Goal: Check status: Check status

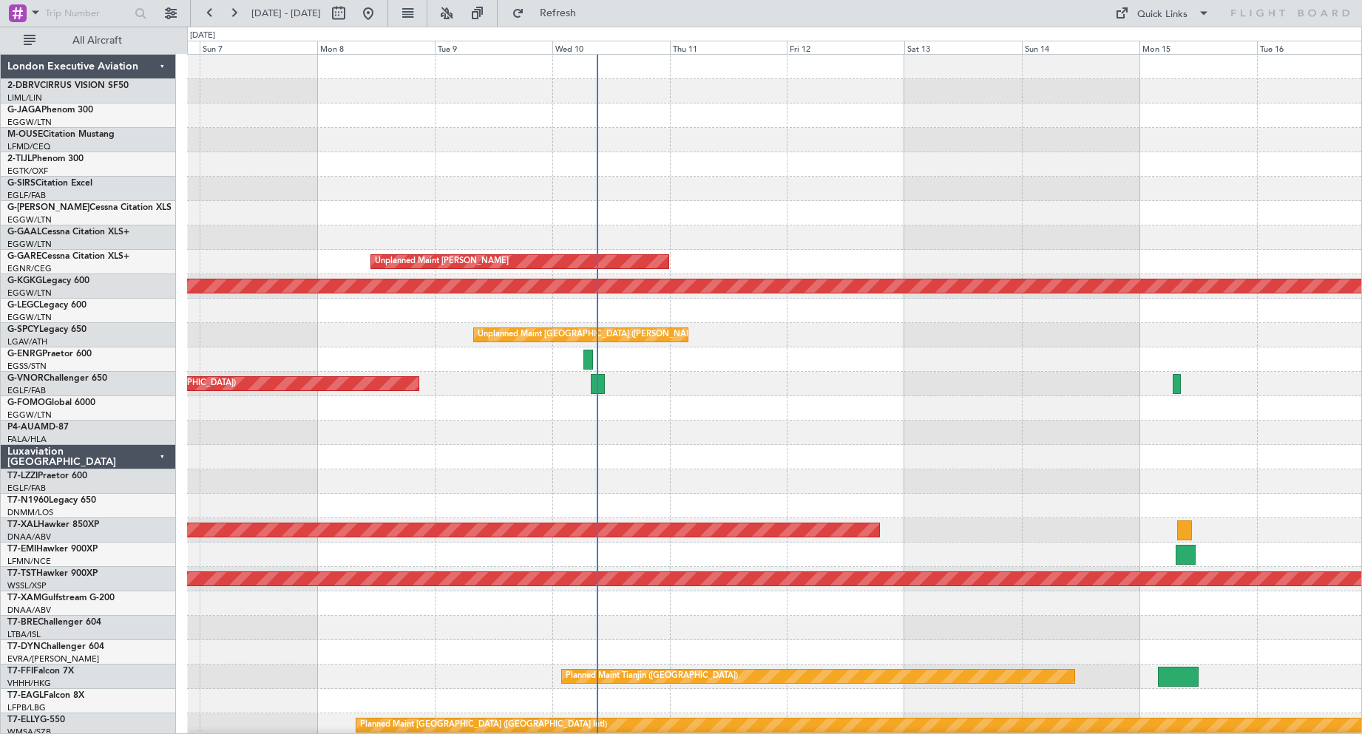
drag, startPoint x: 1023, startPoint y: 24, endPoint x: 546, endPoint y: 0, distance: 477.6
click at [546, 0] on div "[DATE] - [DATE] Refresh Quick Links All Aircraft" at bounding box center [681, 13] width 1362 height 27
click at [231, 20] on button at bounding box center [234, 13] width 24 height 24
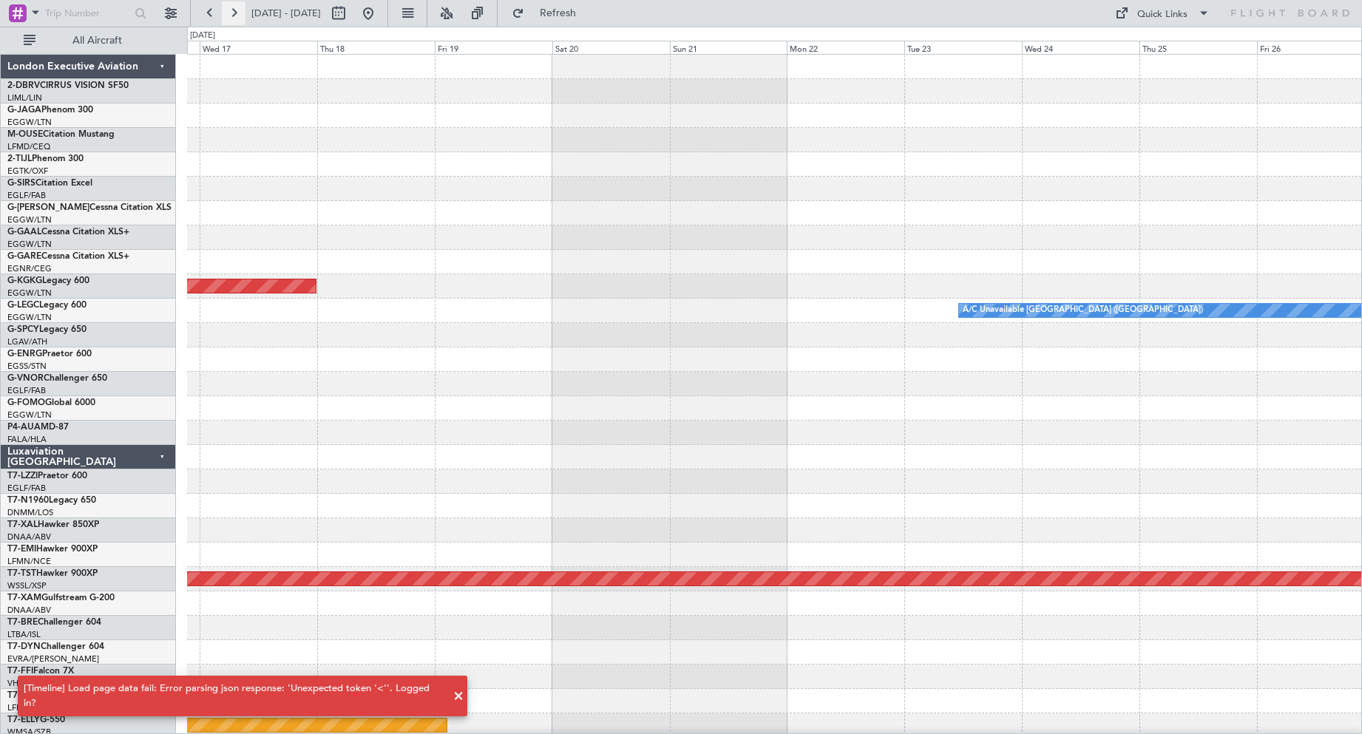
click at [231, 20] on button at bounding box center [234, 13] width 24 height 24
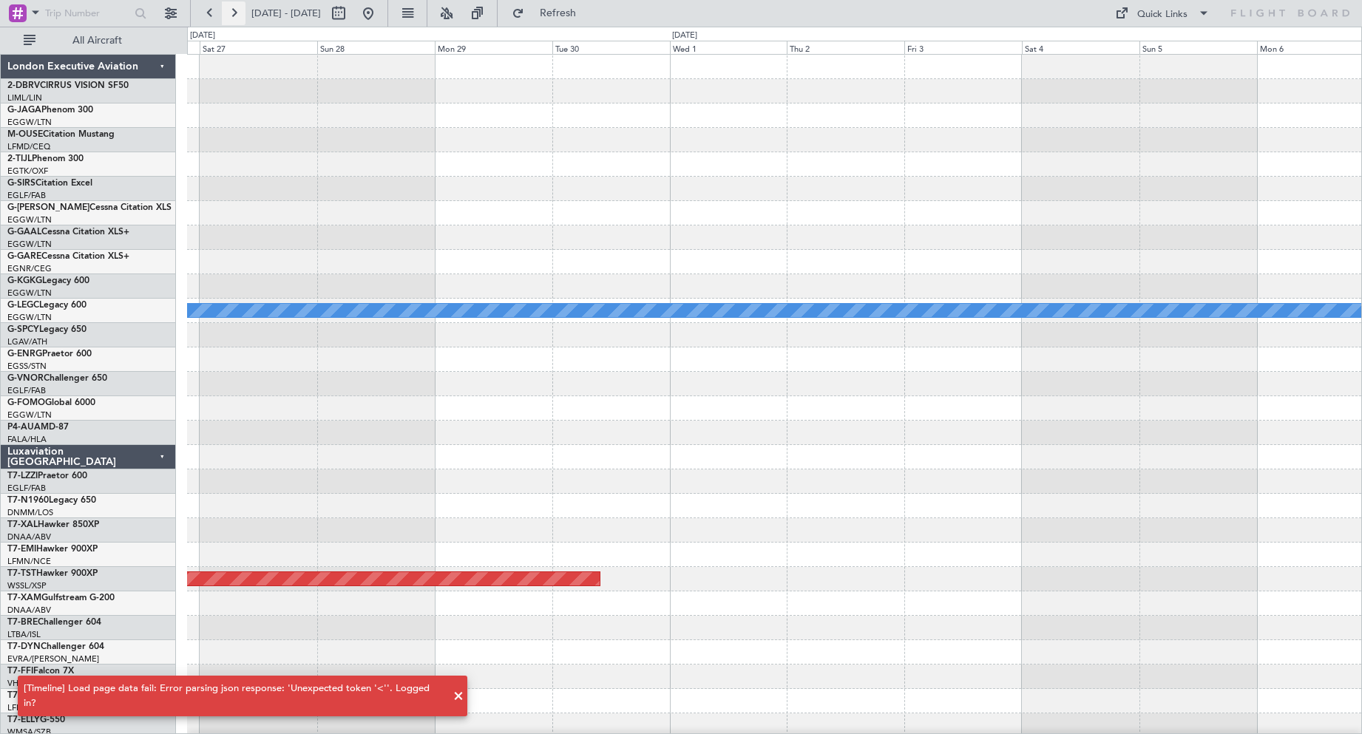
click at [231, 20] on button at bounding box center [234, 13] width 24 height 24
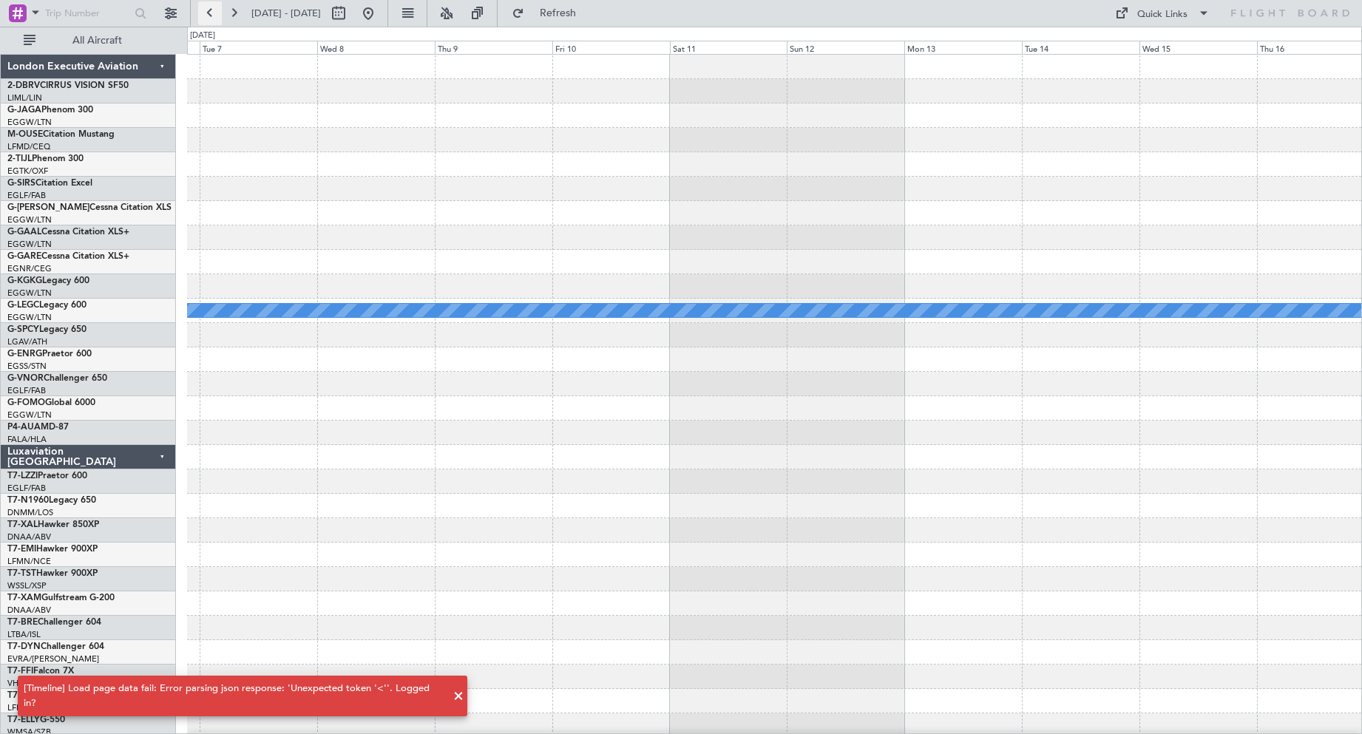
click at [204, 17] on button at bounding box center [210, 13] width 24 height 24
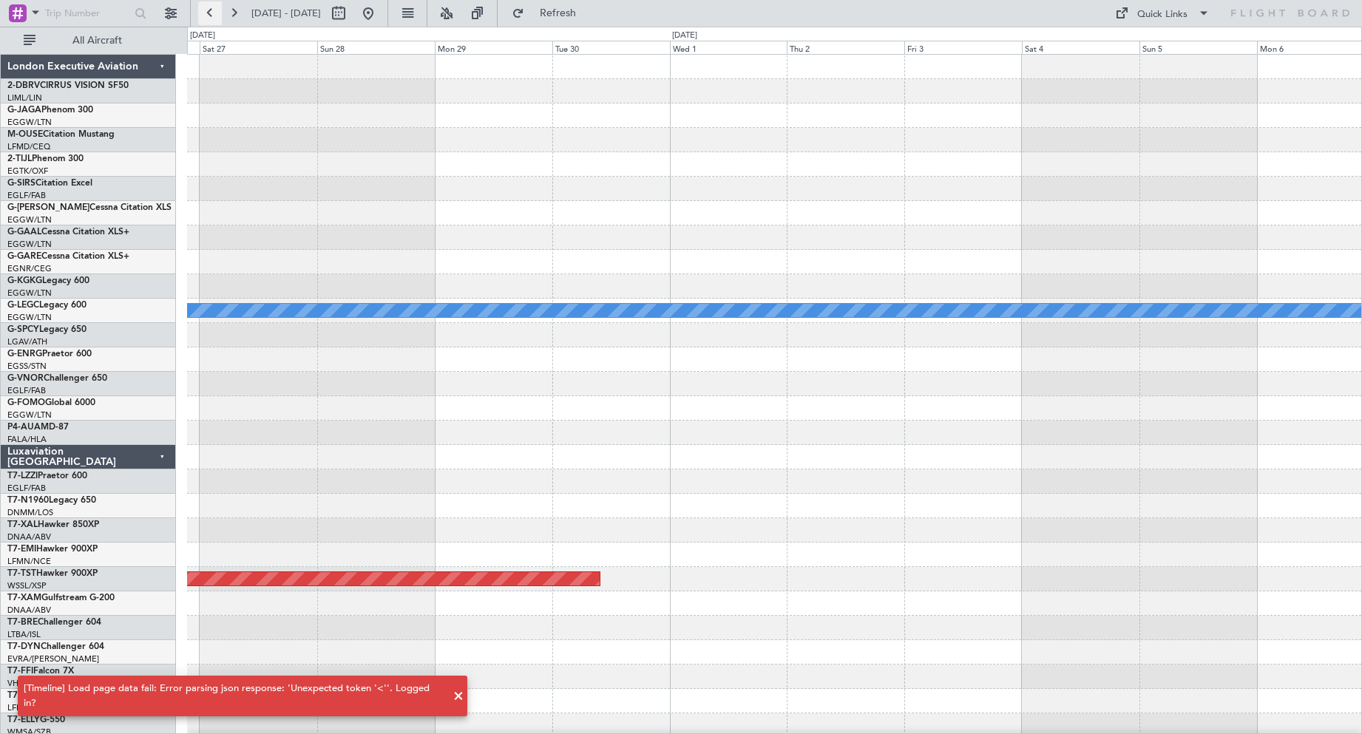
click at [204, 17] on button at bounding box center [210, 13] width 24 height 24
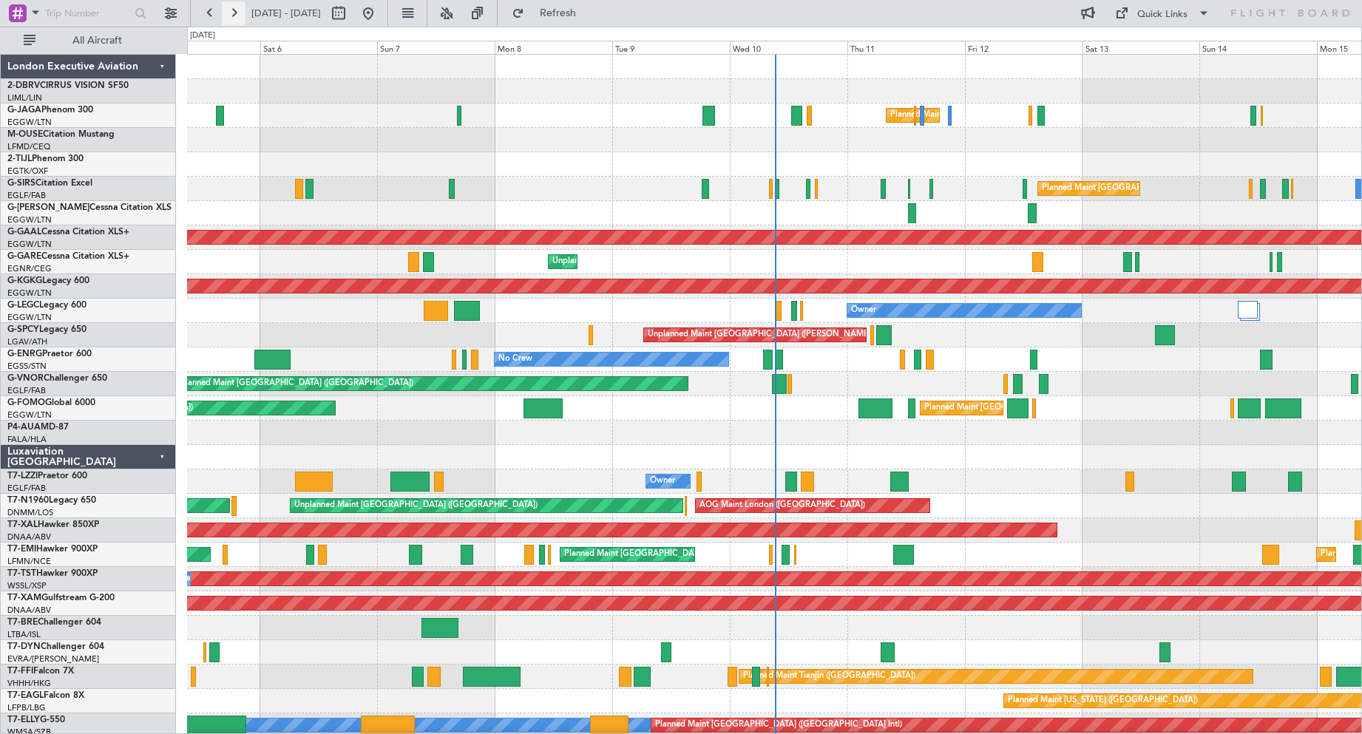
click at [237, 10] on button at bounding box center [234, 13] width 24 height 24
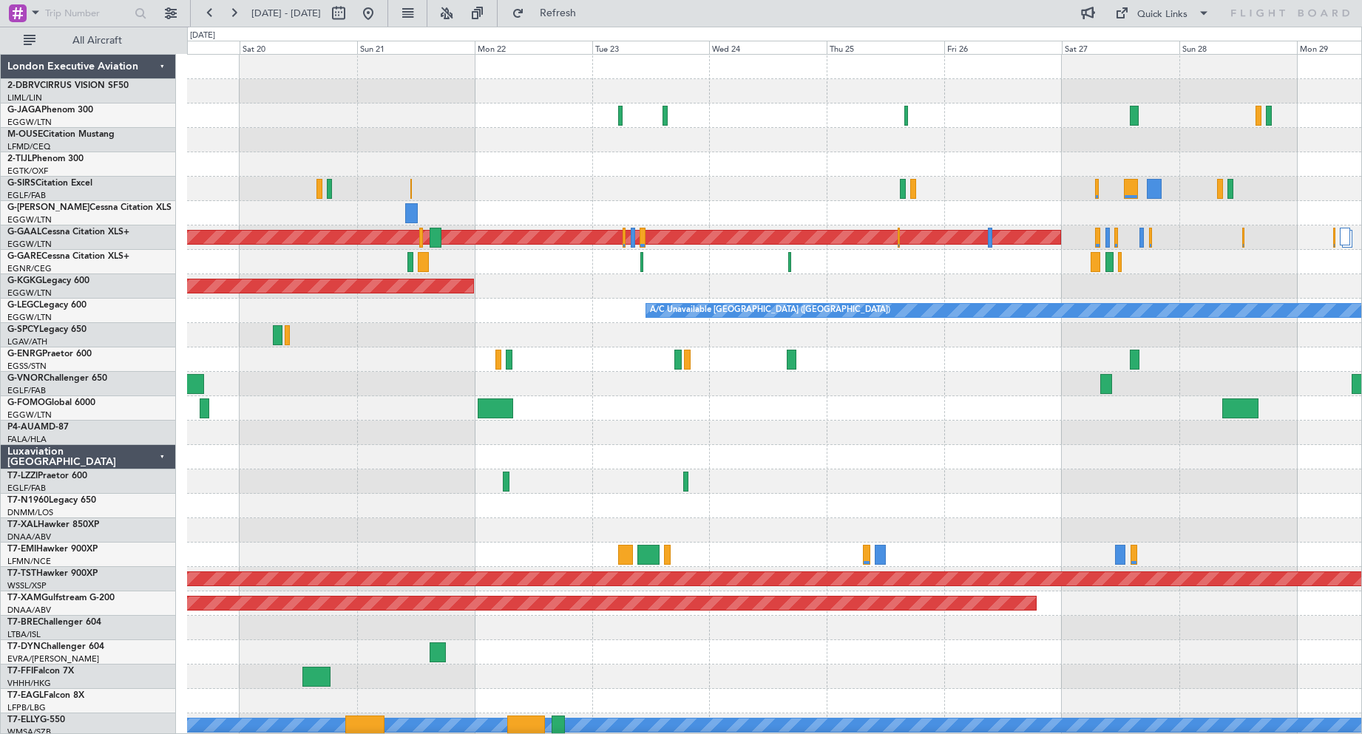
click at [737, 365] on div at bounding box center [774, 360] width 1174 height 24
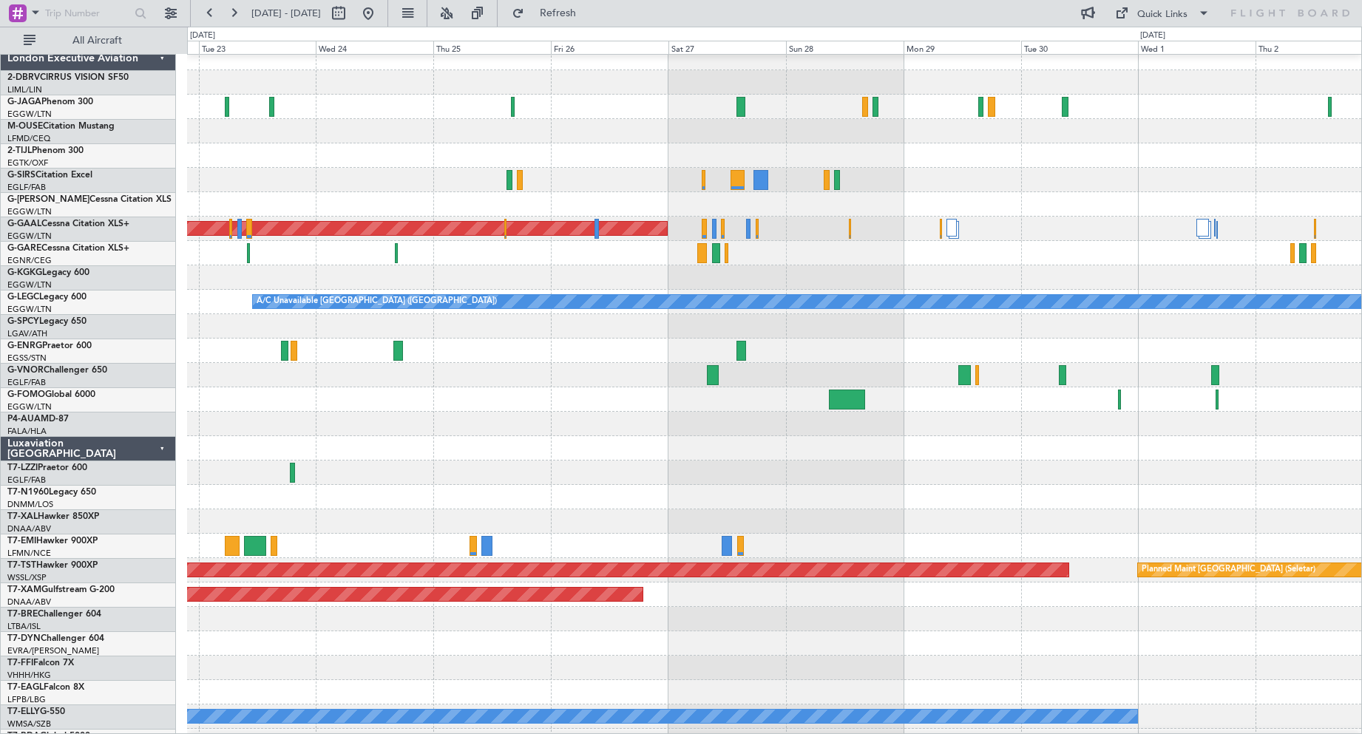
scroll to position [10, 0]
click at [806, 352] on div at bounding box center [774, 351] width 1174 height 24
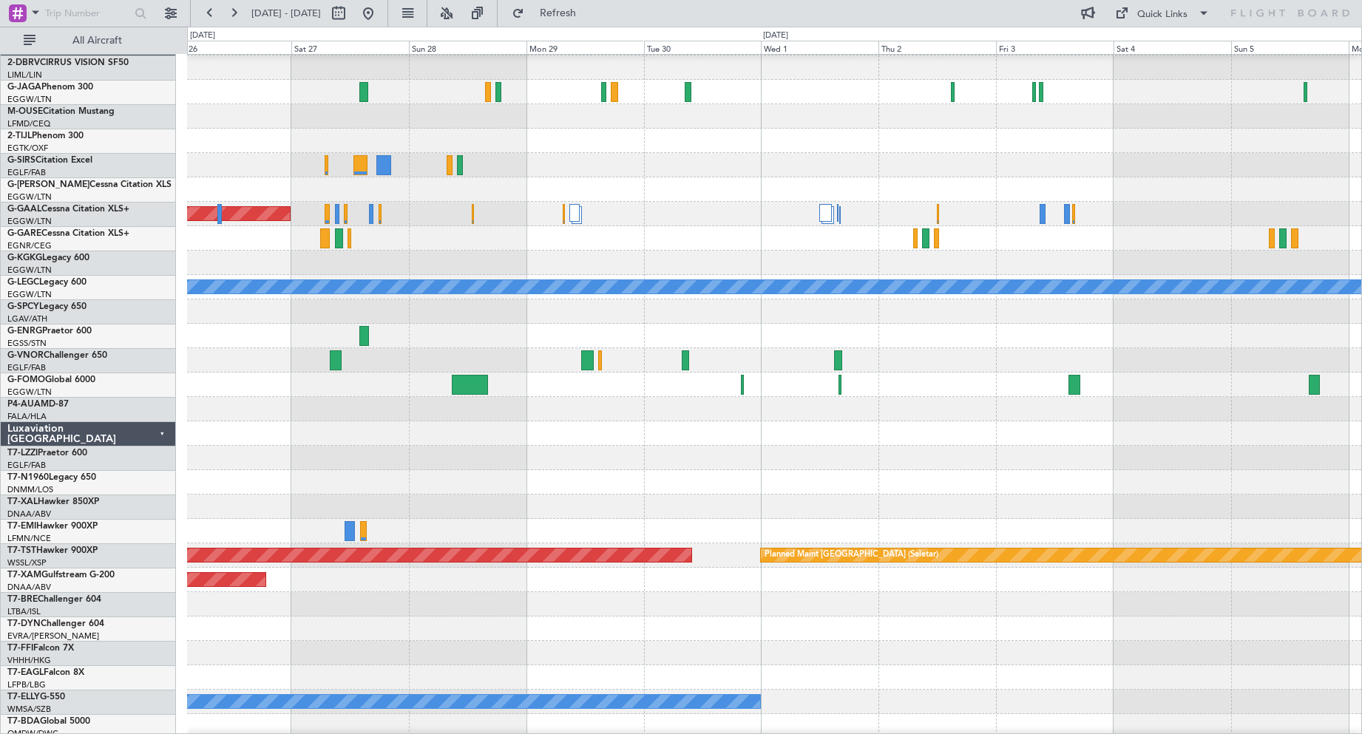
scroll to position [24, 0]
click at [818, 360] on div at bounding box center [774, 360] width 1174 height 24
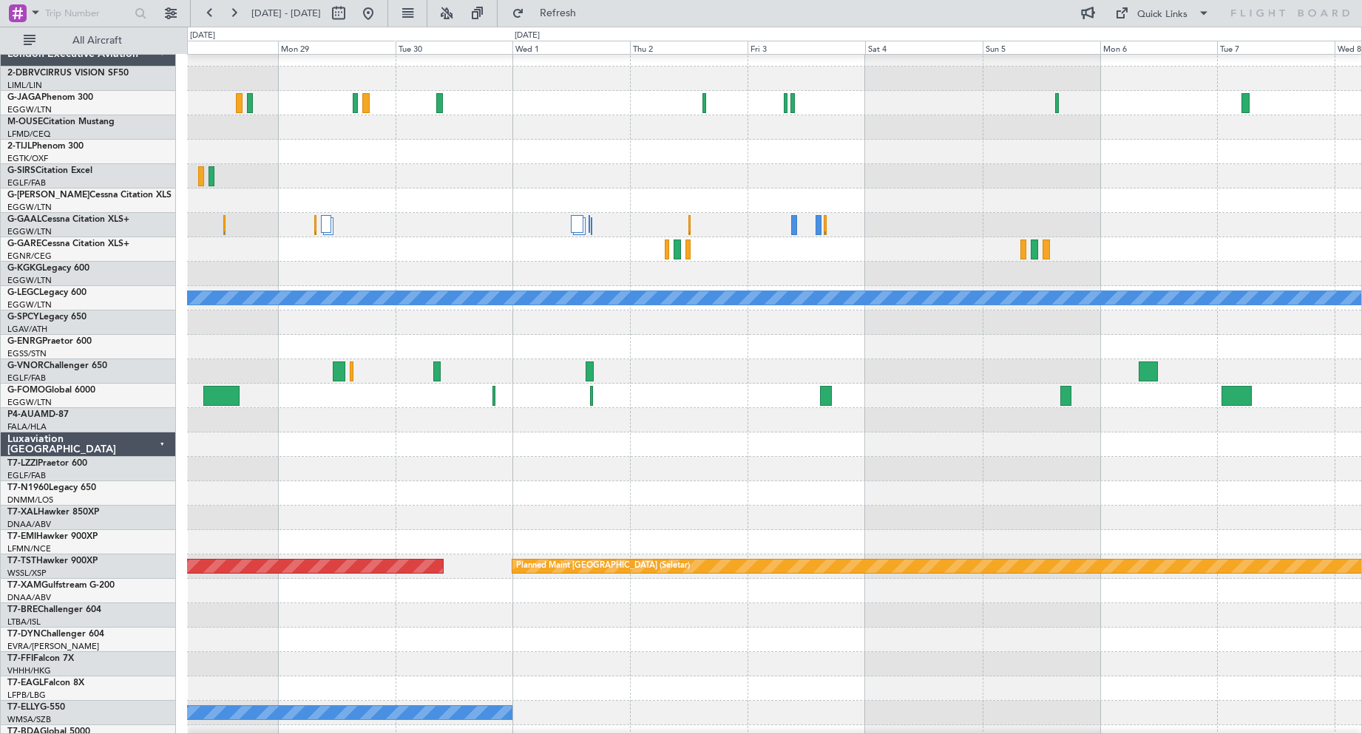
scroll to position [12, 0]
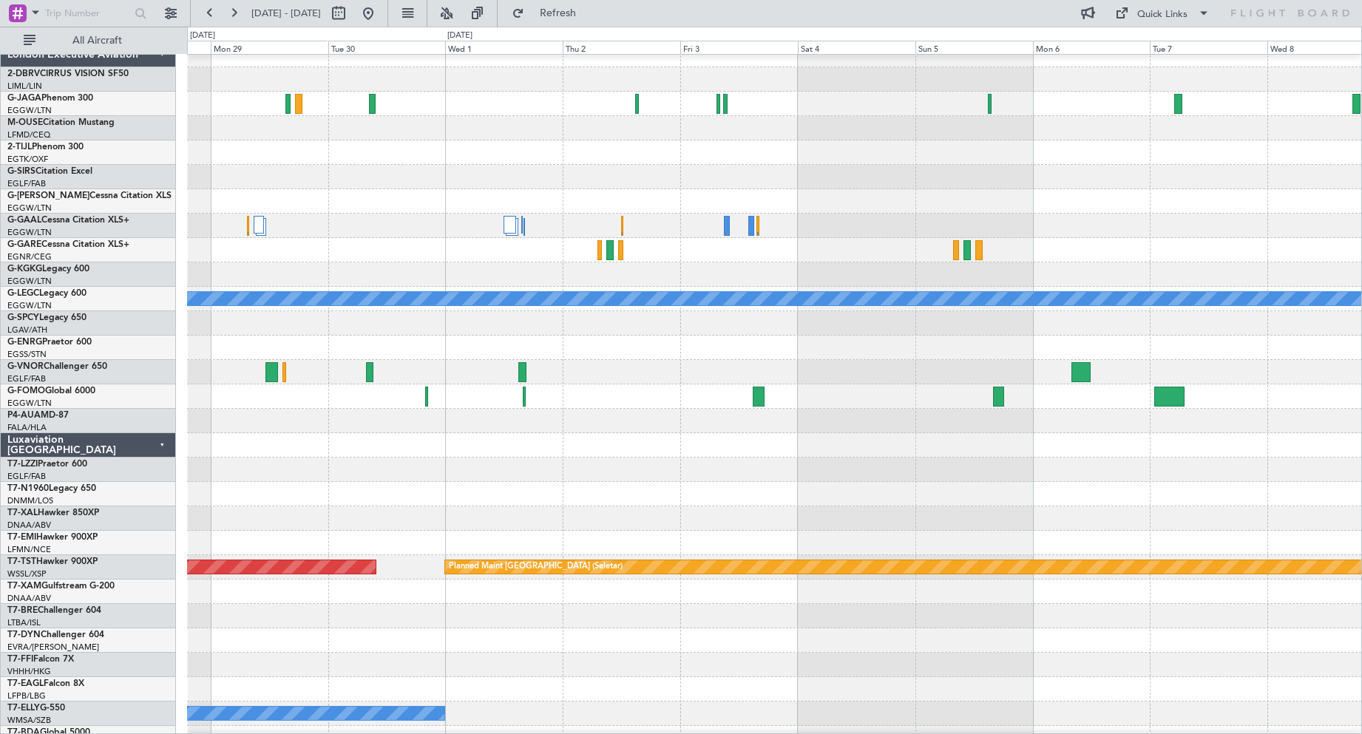
click at [836, 367] on div at bounding box center [774, 372] width 1174 height 24
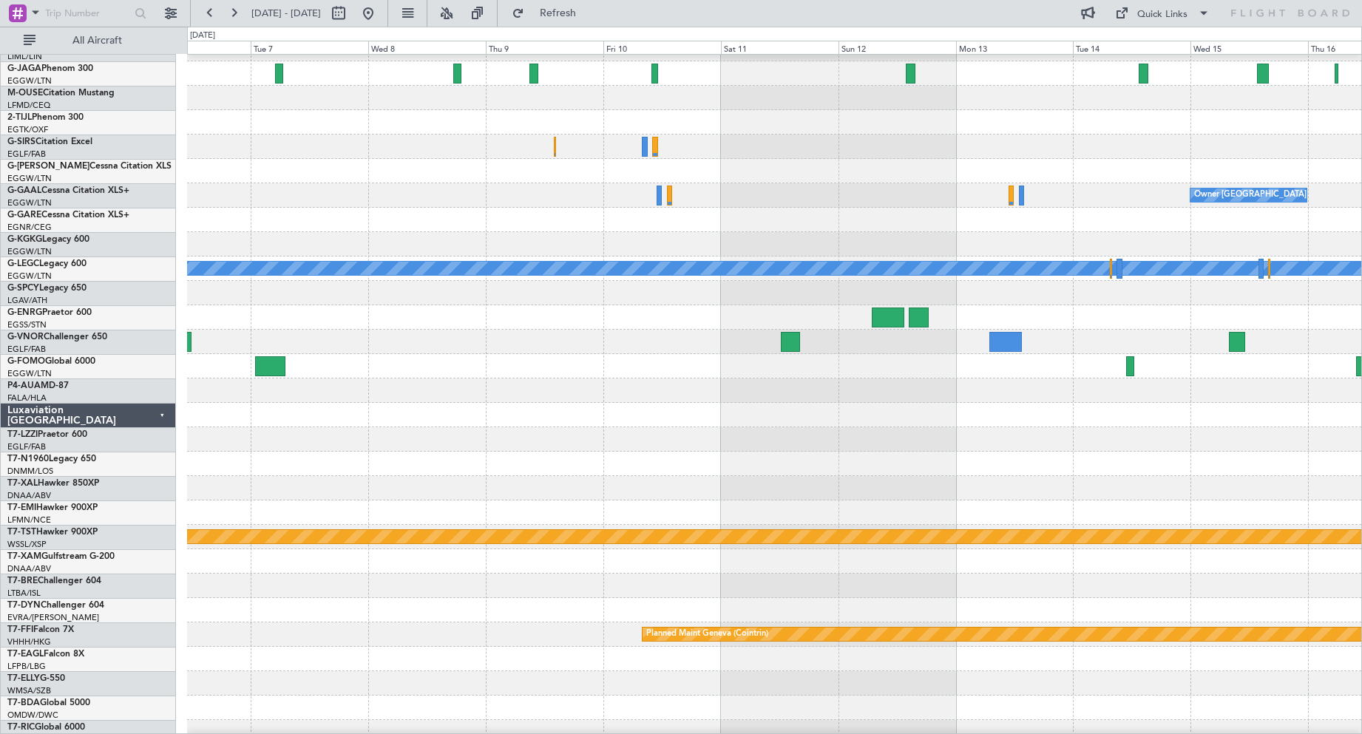
scroll to position [42, 0]
click at [271, 341] on div at bounding box center [774, 342] width 1174 height 24
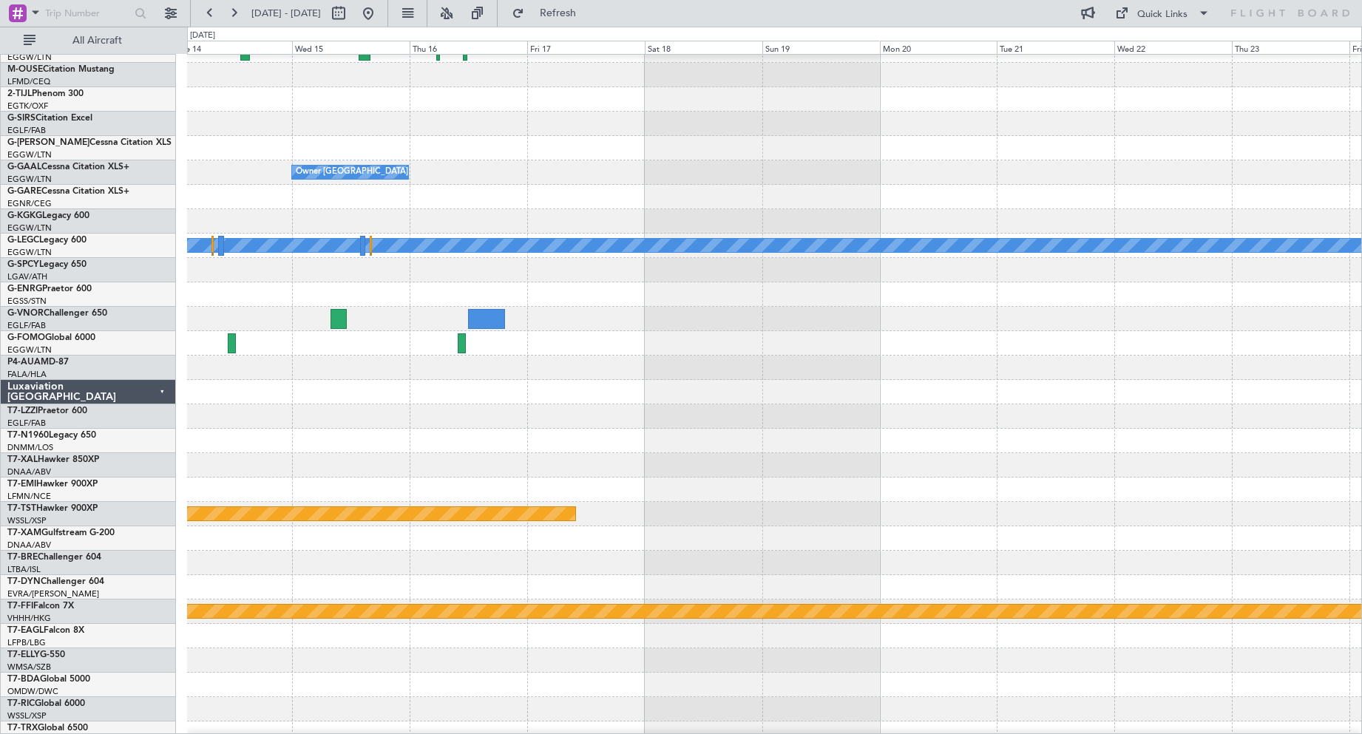
scroll to position [69, 0]
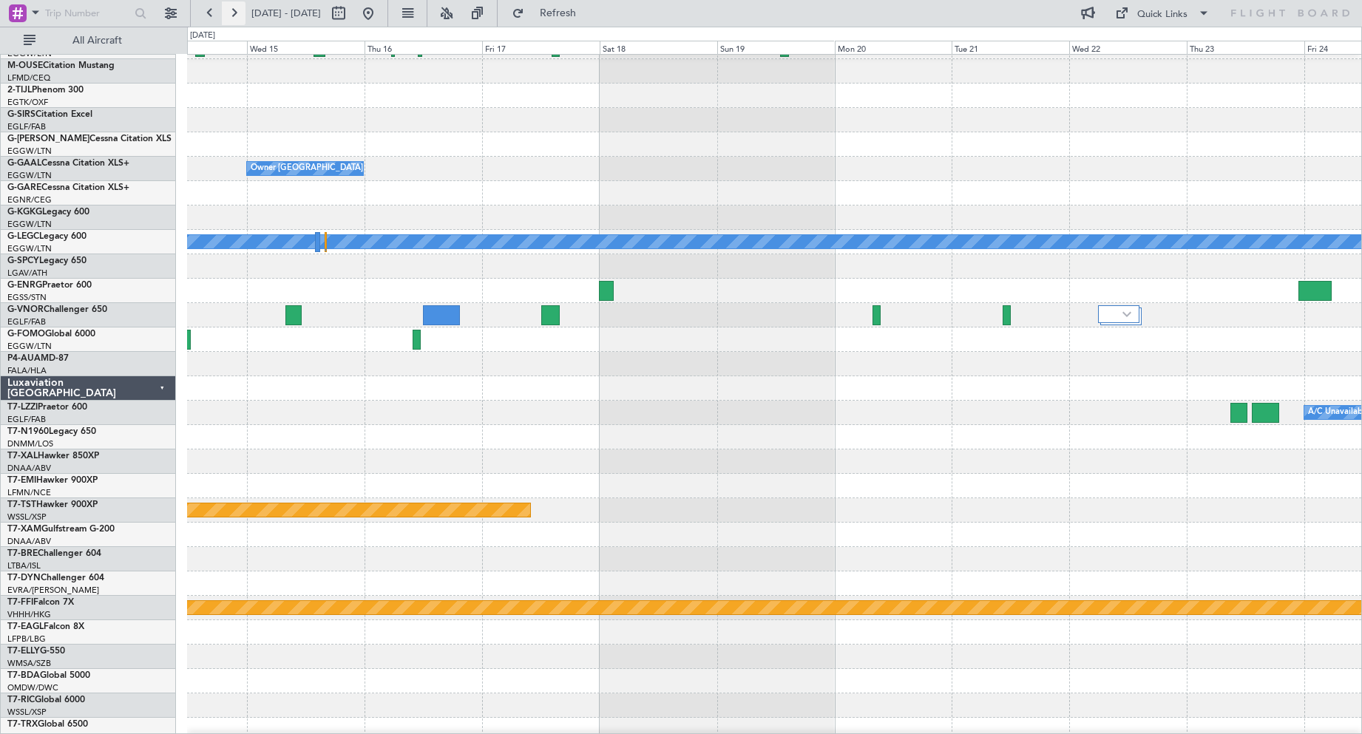
click at [233, 16] on button at bounding box center [234, 13] width 24 height 24
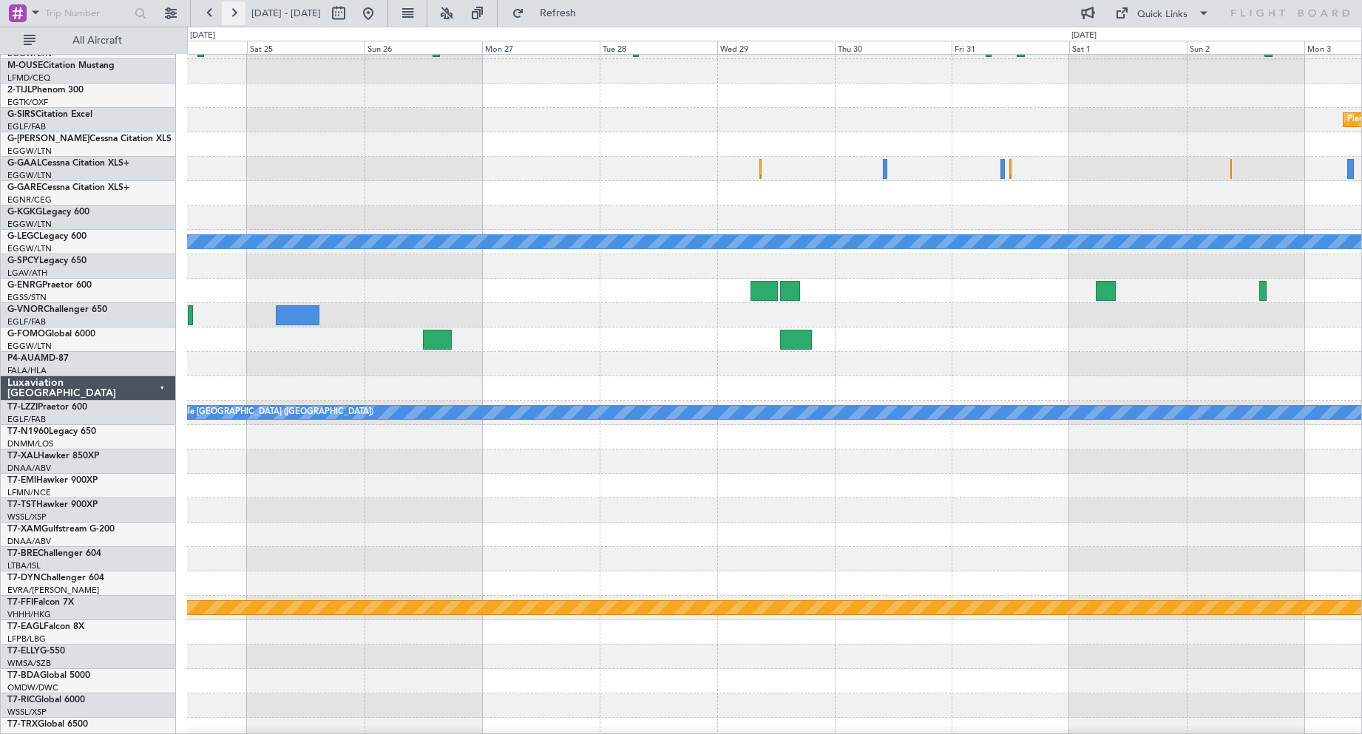
click at [233, 16] on button at bounding box center [234, 13] width 24 height 24
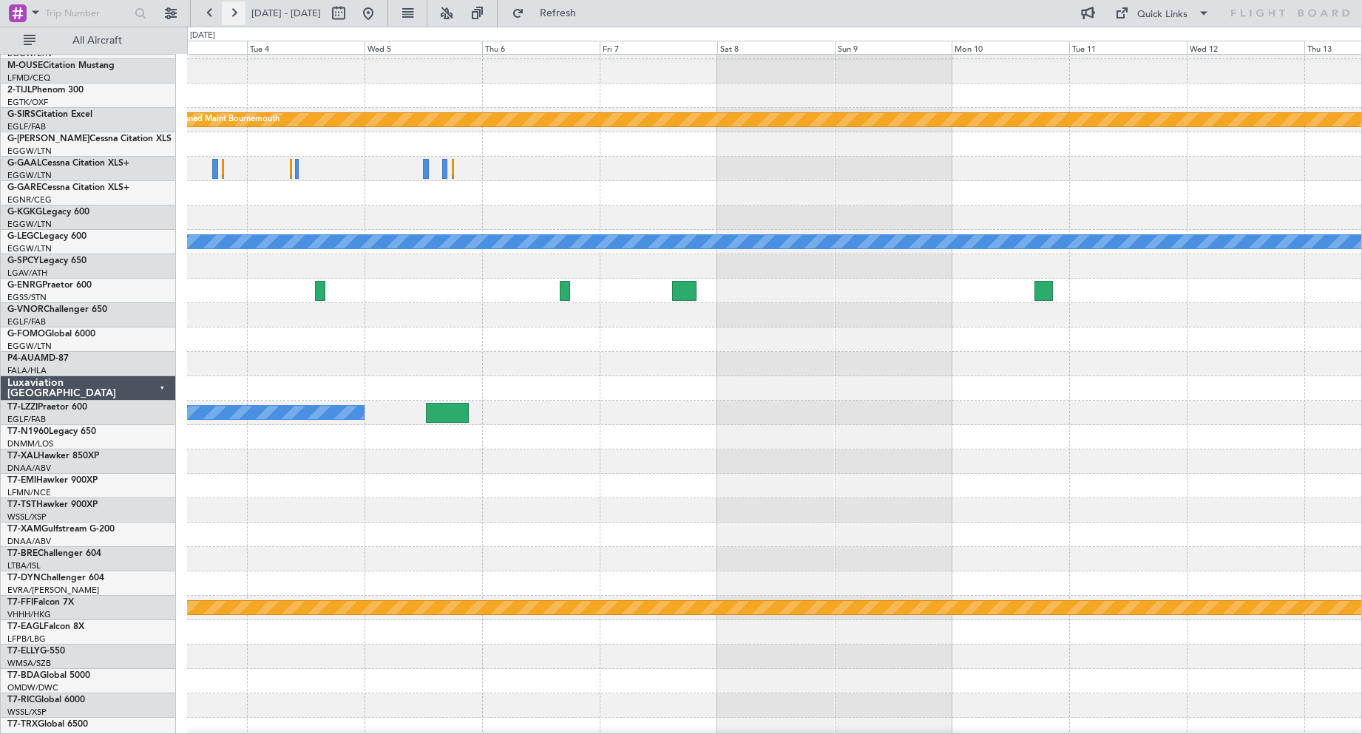
click at [233, 16] on button at bounding box center [234, 13] width 24 height 24
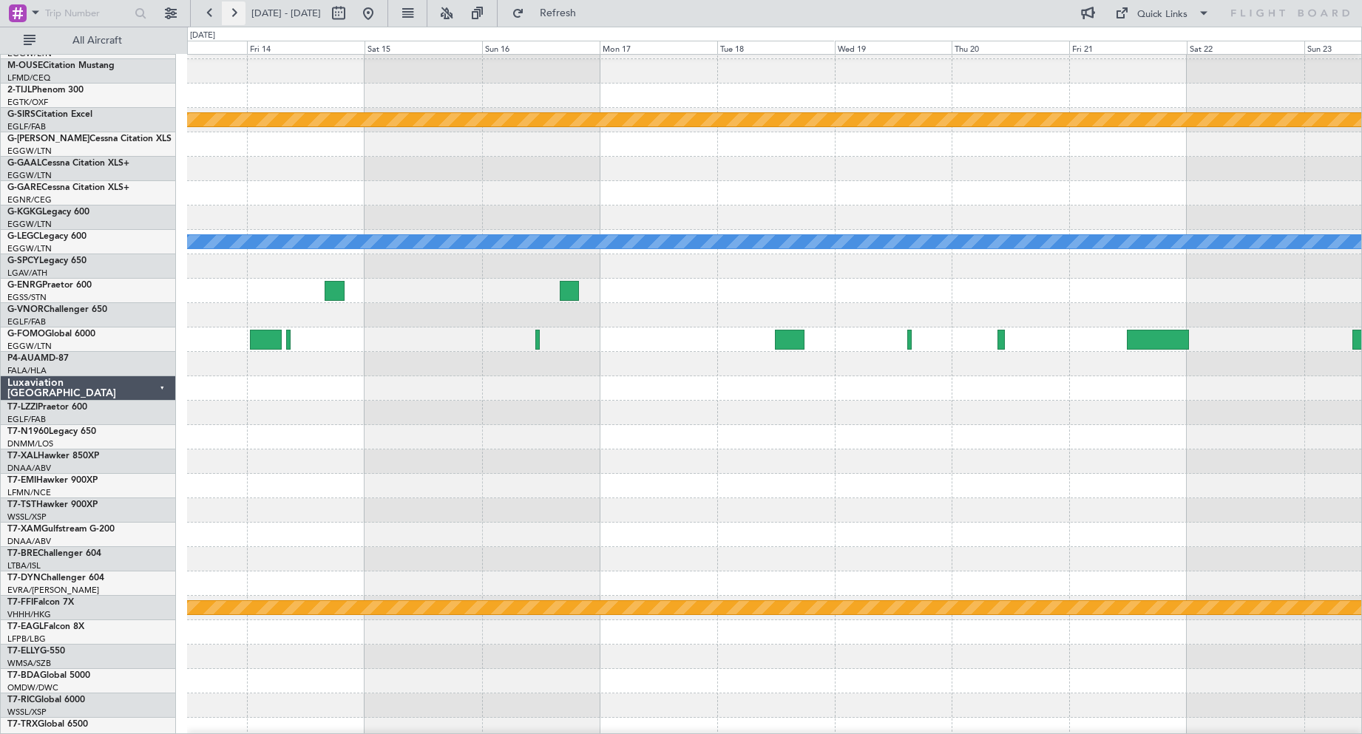
click at [233, 16] on button at bounding box center [234, 13] width 24 height 24
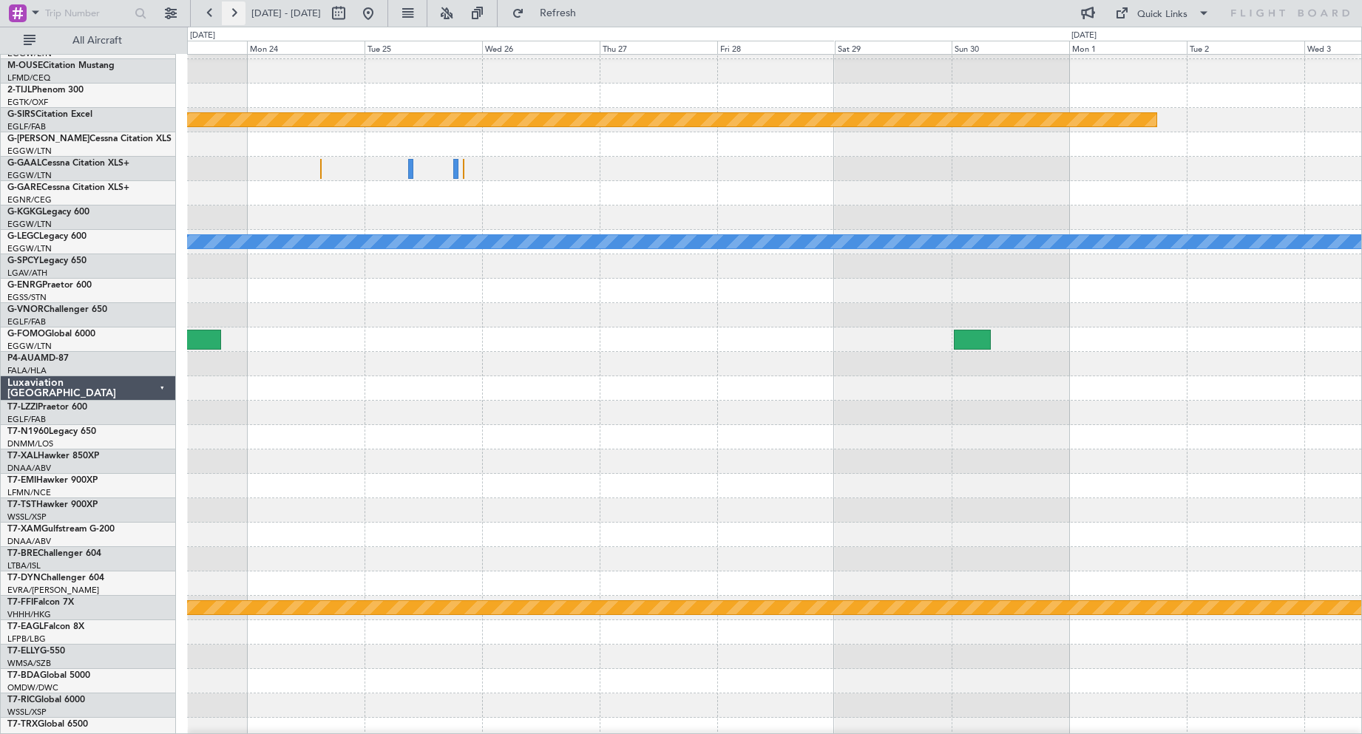
click at [233, 16] on button at bounding box center [234, 13] width 24 height 24
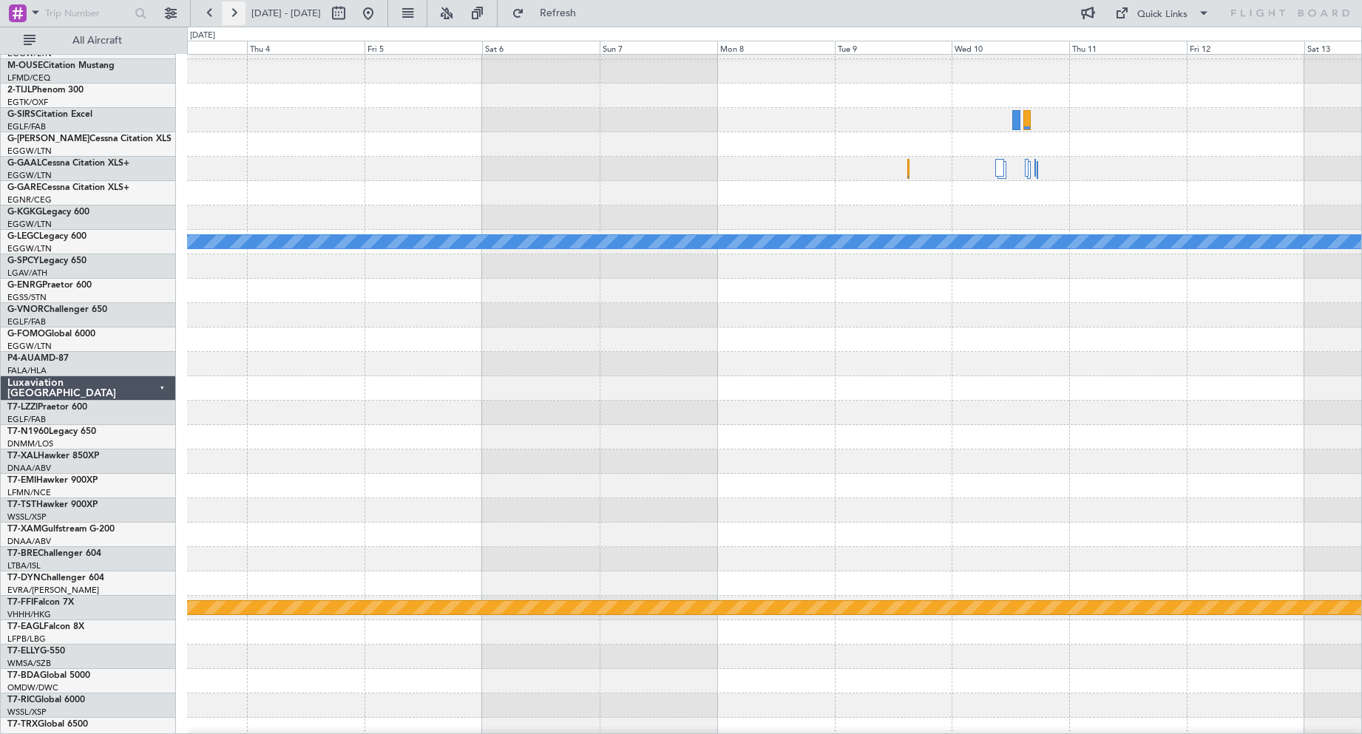
click at [233, 16] on button at bounding box center [234, 13] width 24 height 24
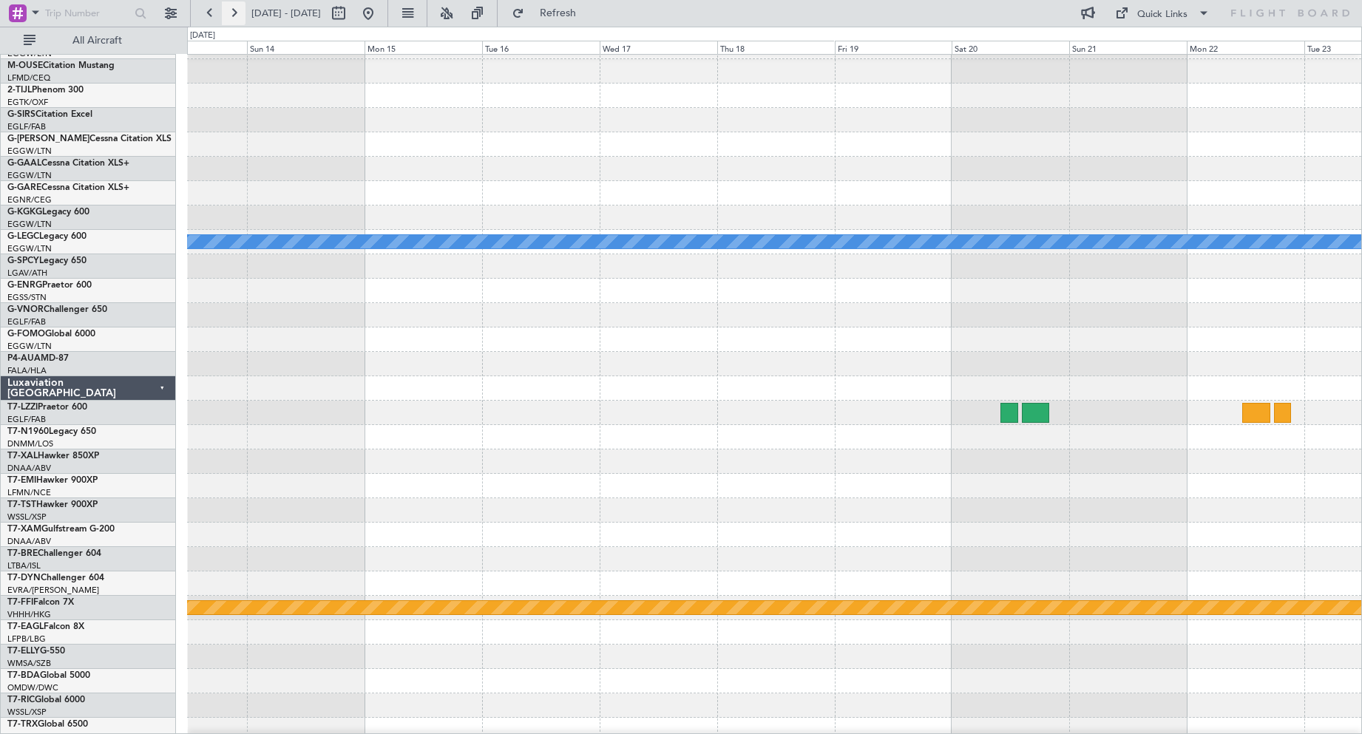
click at [233, 16] on button at bounding box center [234, 13] width 24 height 24
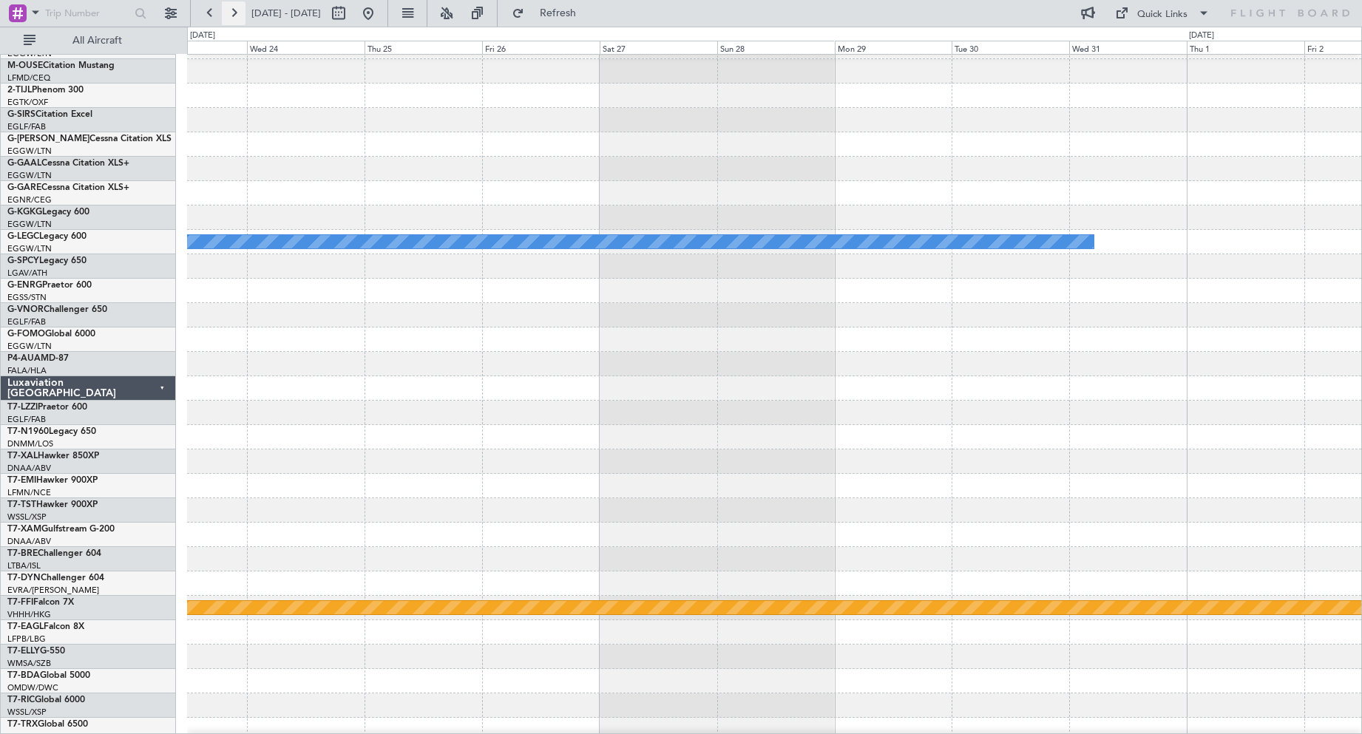
click at [233, 16] on button at bounding box center [234, 13] width 24 height 24
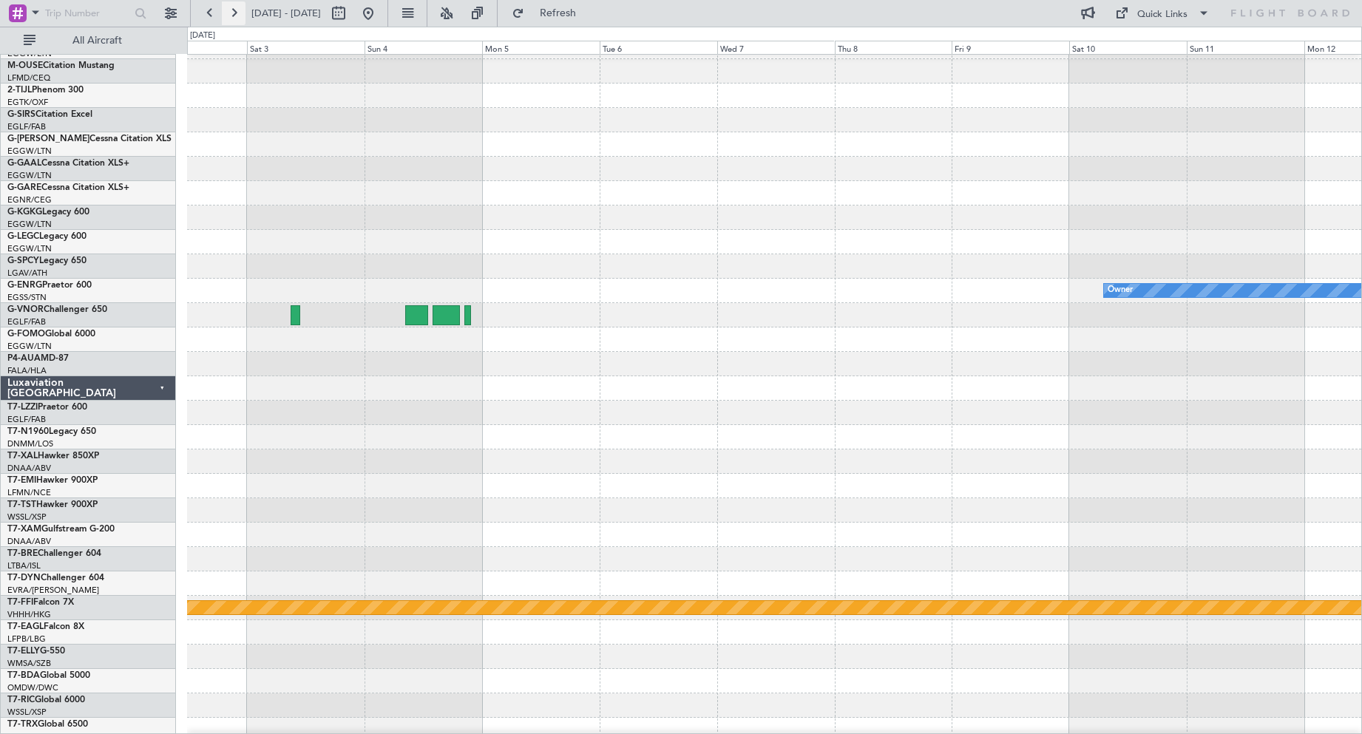
click at [233, 16] on button at bounding box center [234, 13] width 24 height 24
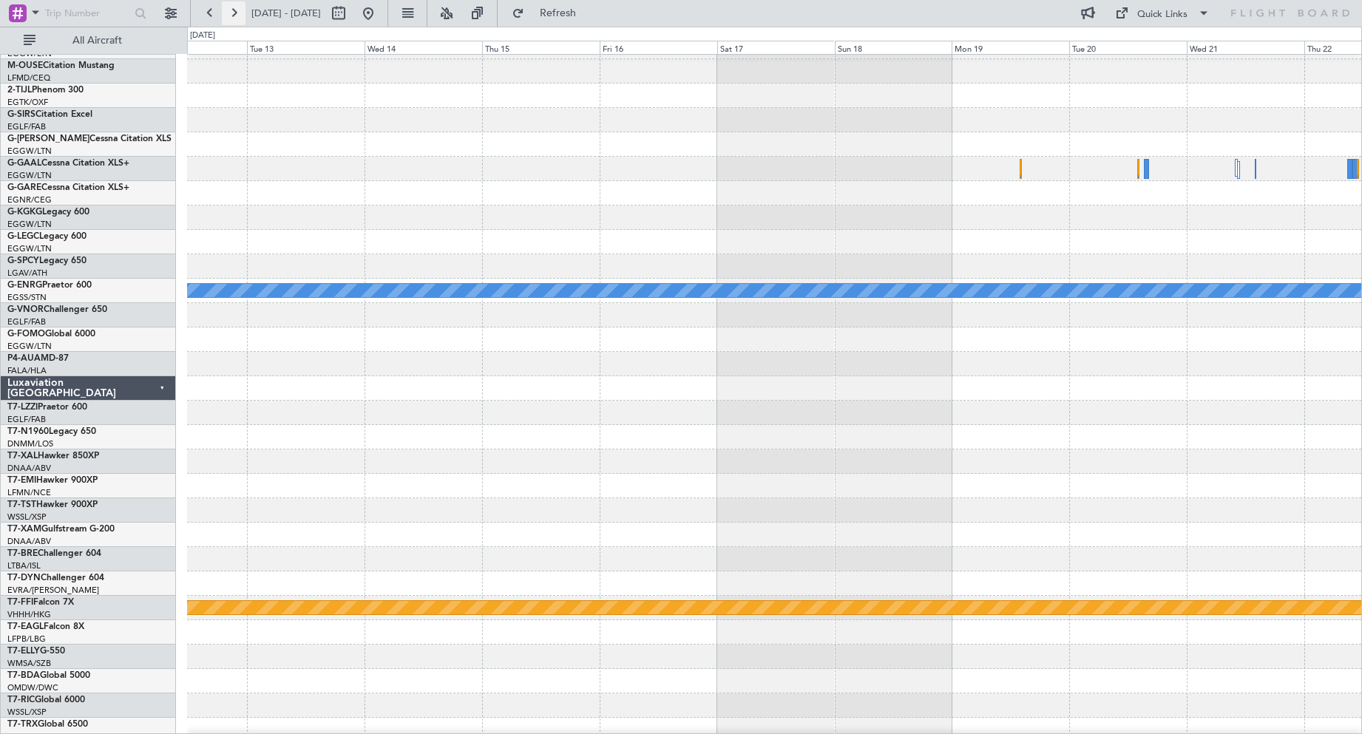
click at [233, 16] on button at bounding box center [234, 13] width 24 height 24
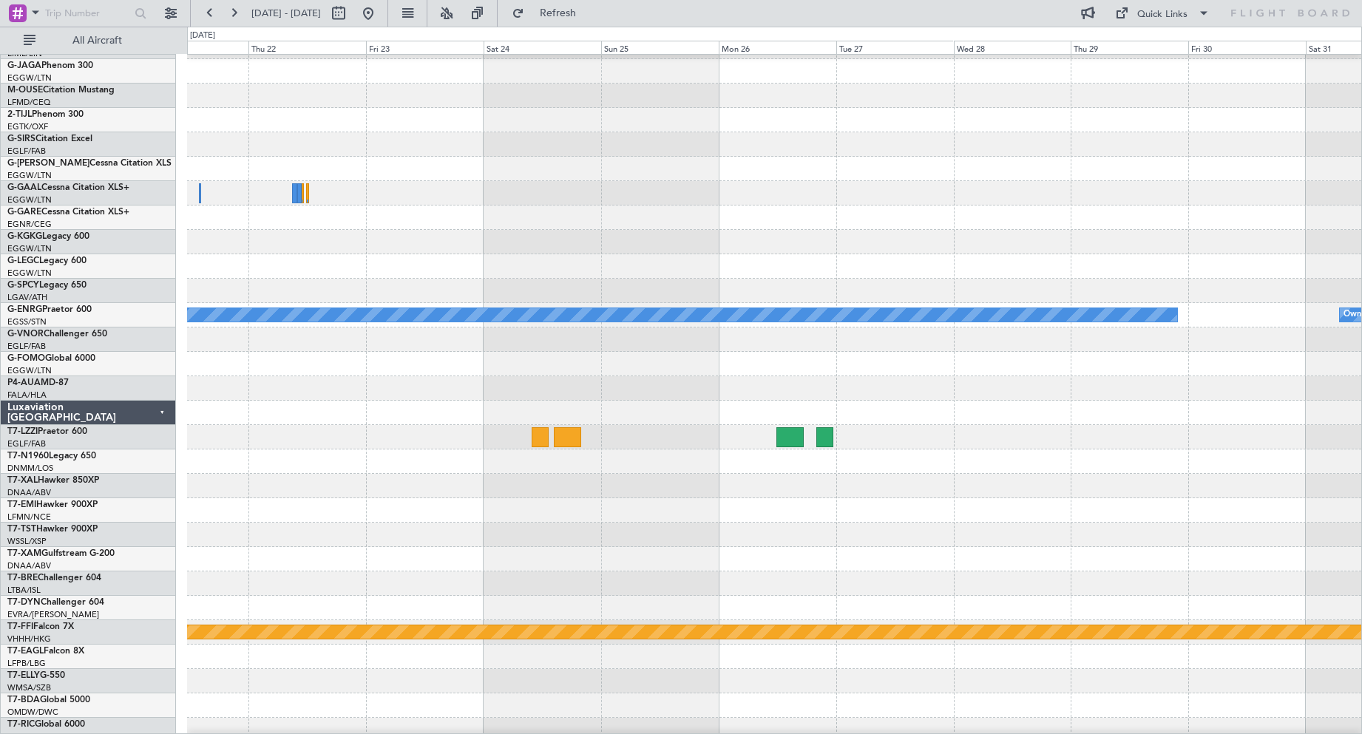
scroll to position [44, 0]
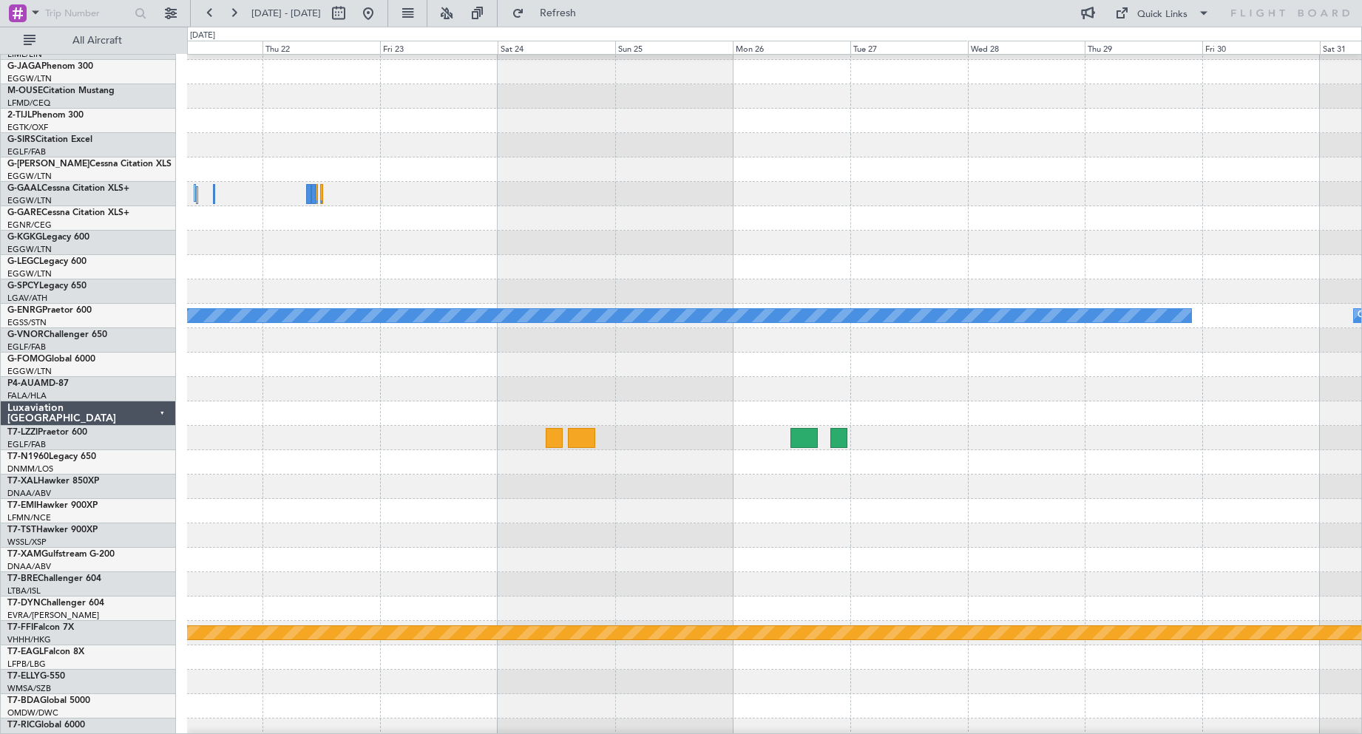
click at [541, 253] on div at bounding box center [774, 243] width 1174 height 24
click at [203, 13] on button at bounding box center [210, 13] width 24 height 24
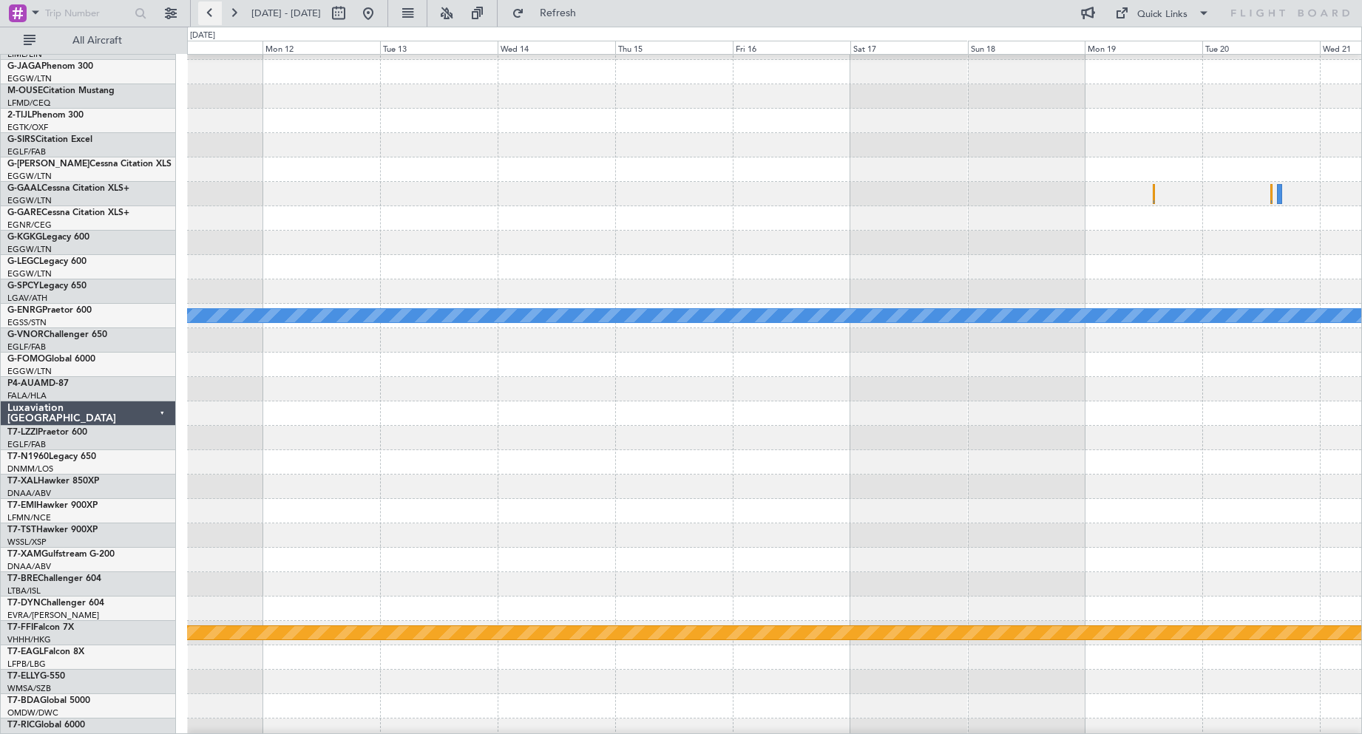
click at [203, 13] on button at bounding box center [210, 13] width 24 height 24
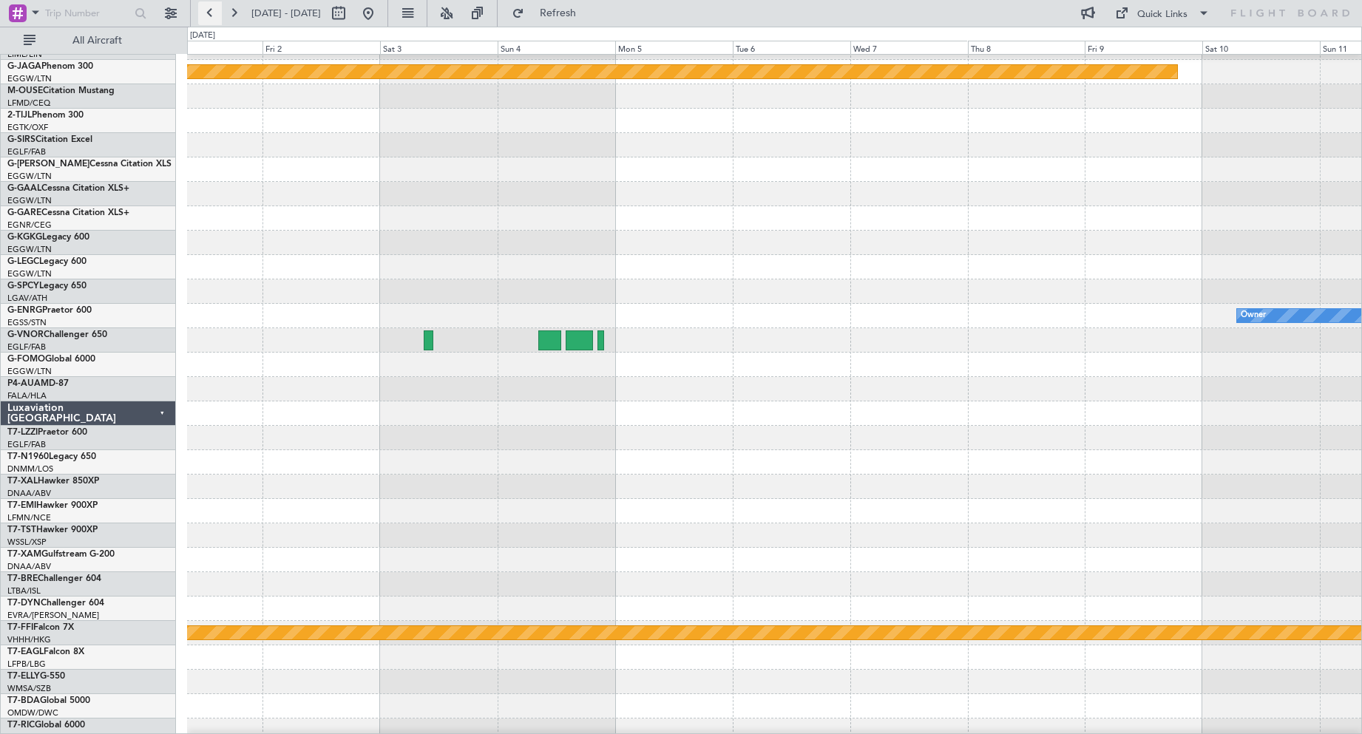
click at [212, 16] on button at bounding box center [210, 13] width 24 height 24
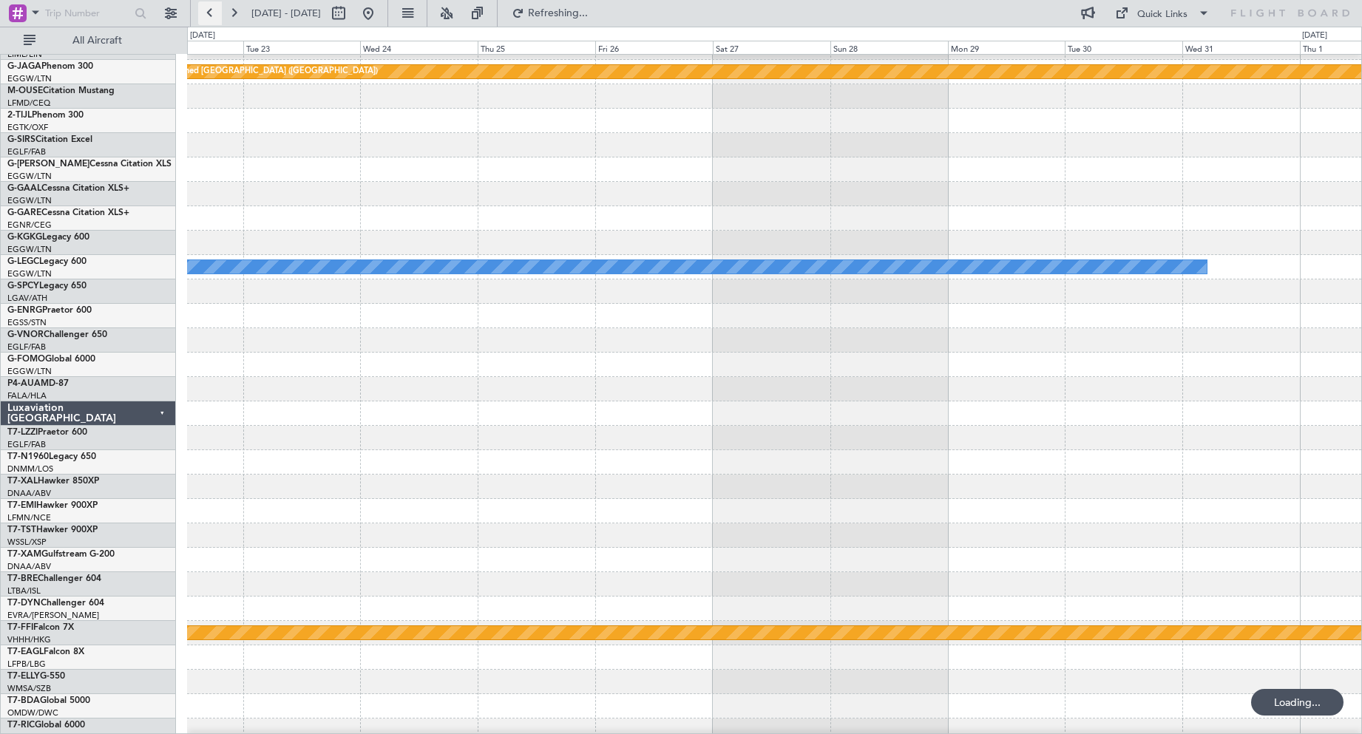
click at [212, 16] on button at bounding box center [210, 13] width 24 height 24
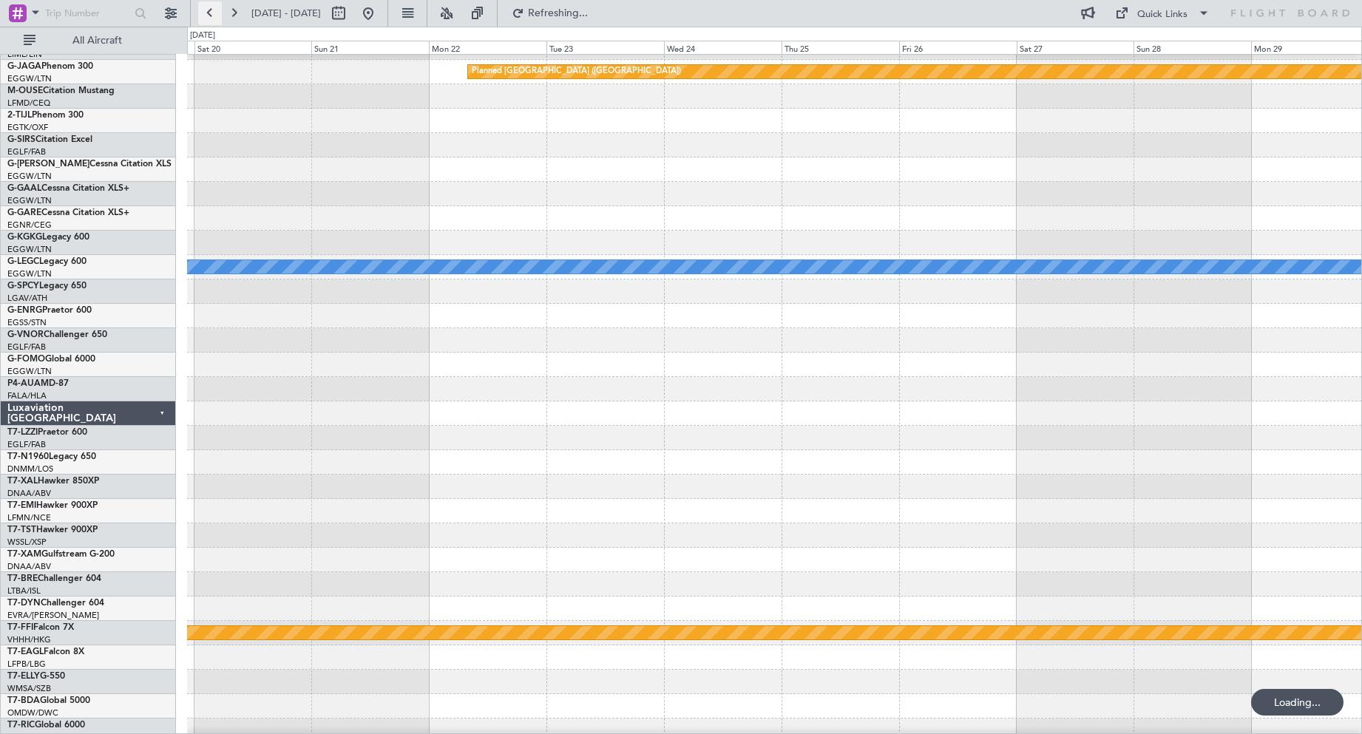
click at [212, 16] on button at bounding box center [210, 13] width 24 height 24
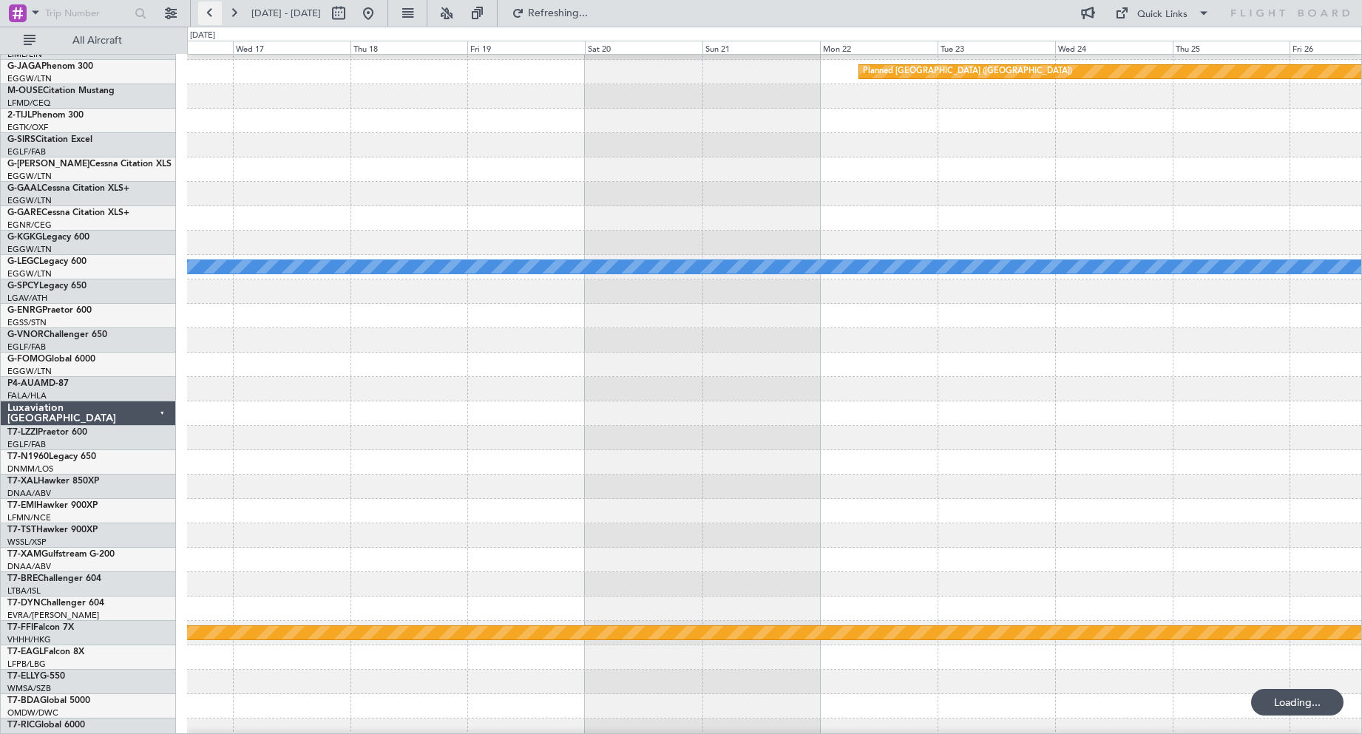
click at [212, 16] on button at bounding box center [210, 13] width 24 height 24
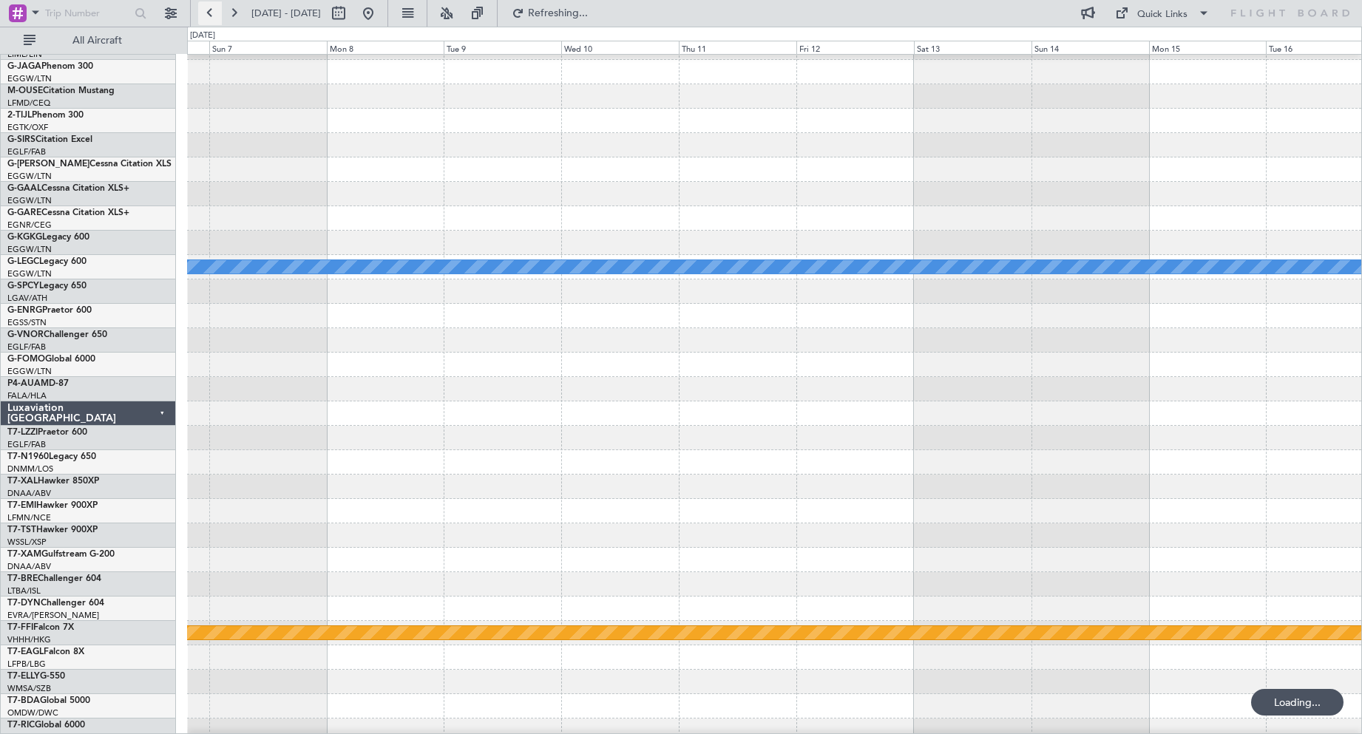
click at [212, 16] on button at bounding box center [210, 13] width 24 height 24
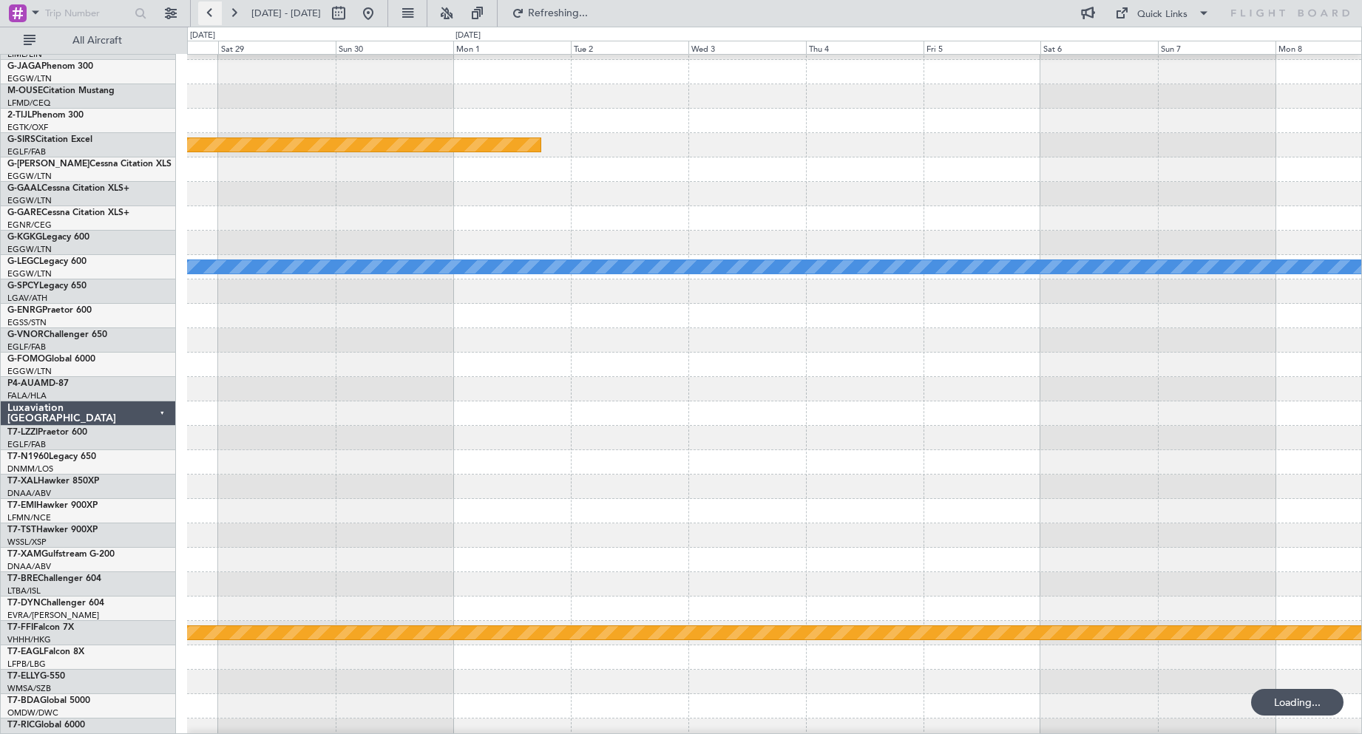
click at [212, 16] on button at bounding box center [210, 13] width 24 height 24
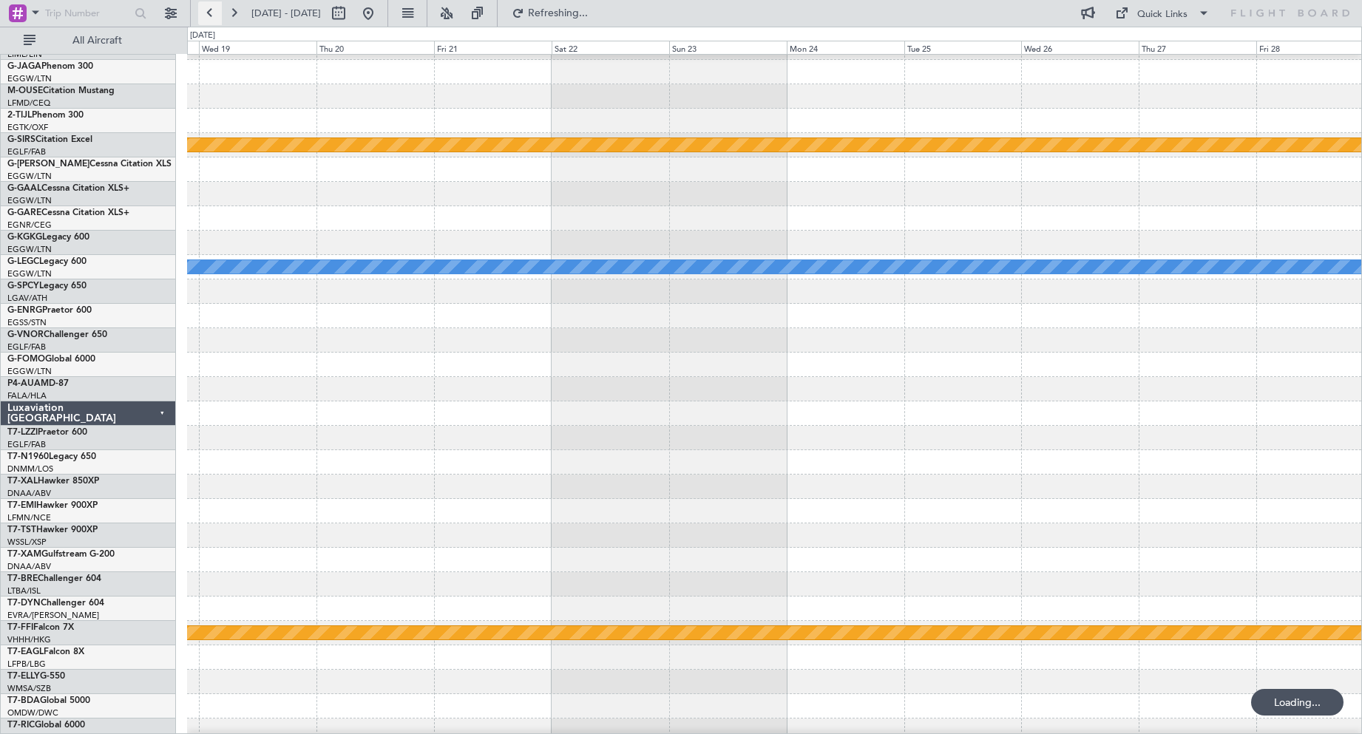
click at [212, 16] on button at bounding box center [210, 13] width 24 height 24
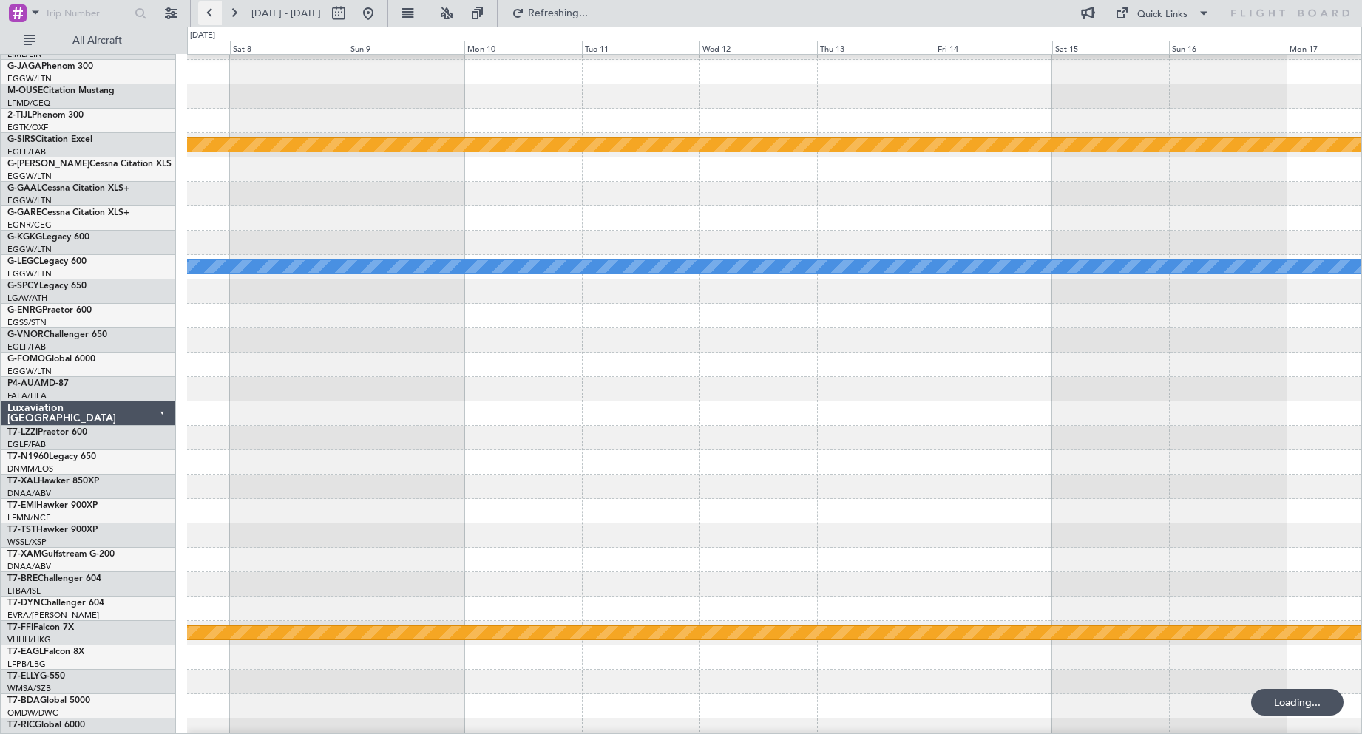
click at [212, 16] on button at bounding box center [210, 13] width 24 height 24
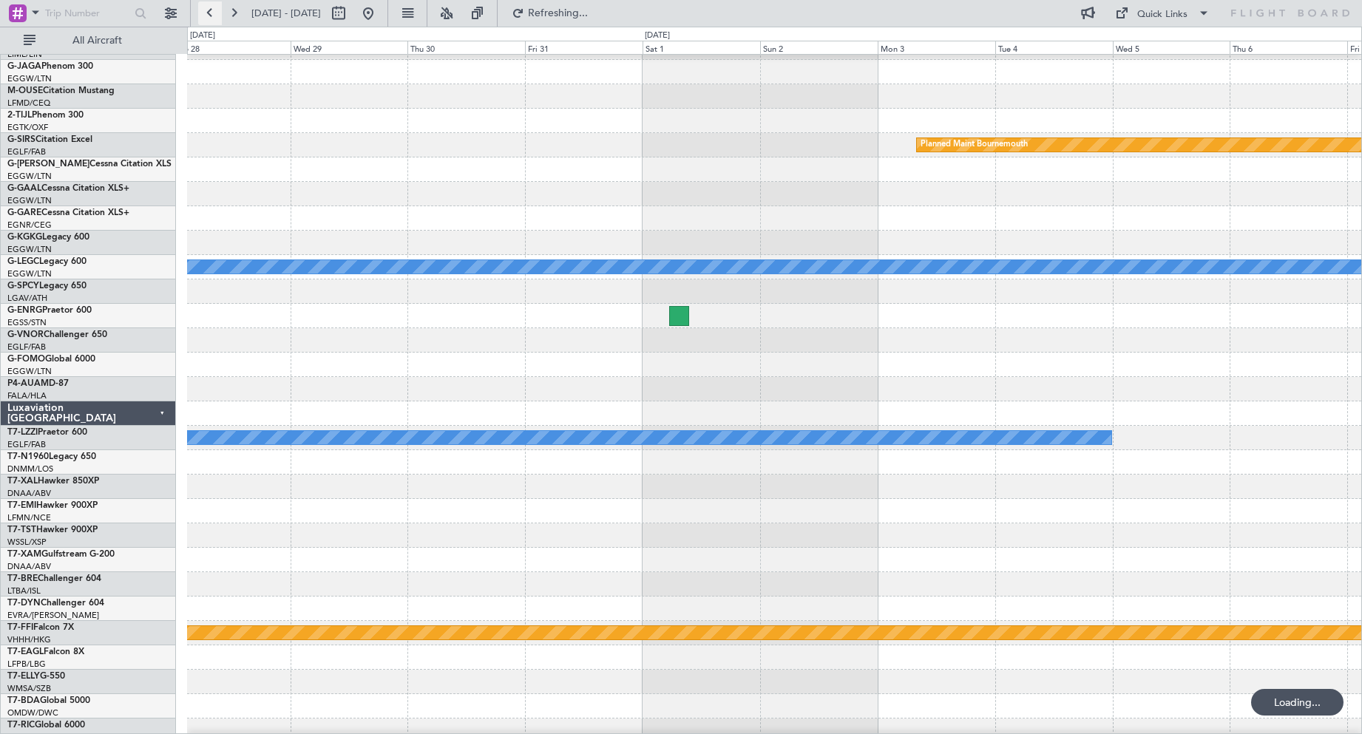
click at [212, 16] on button at bounding box center [210, 13] width 24 height 24
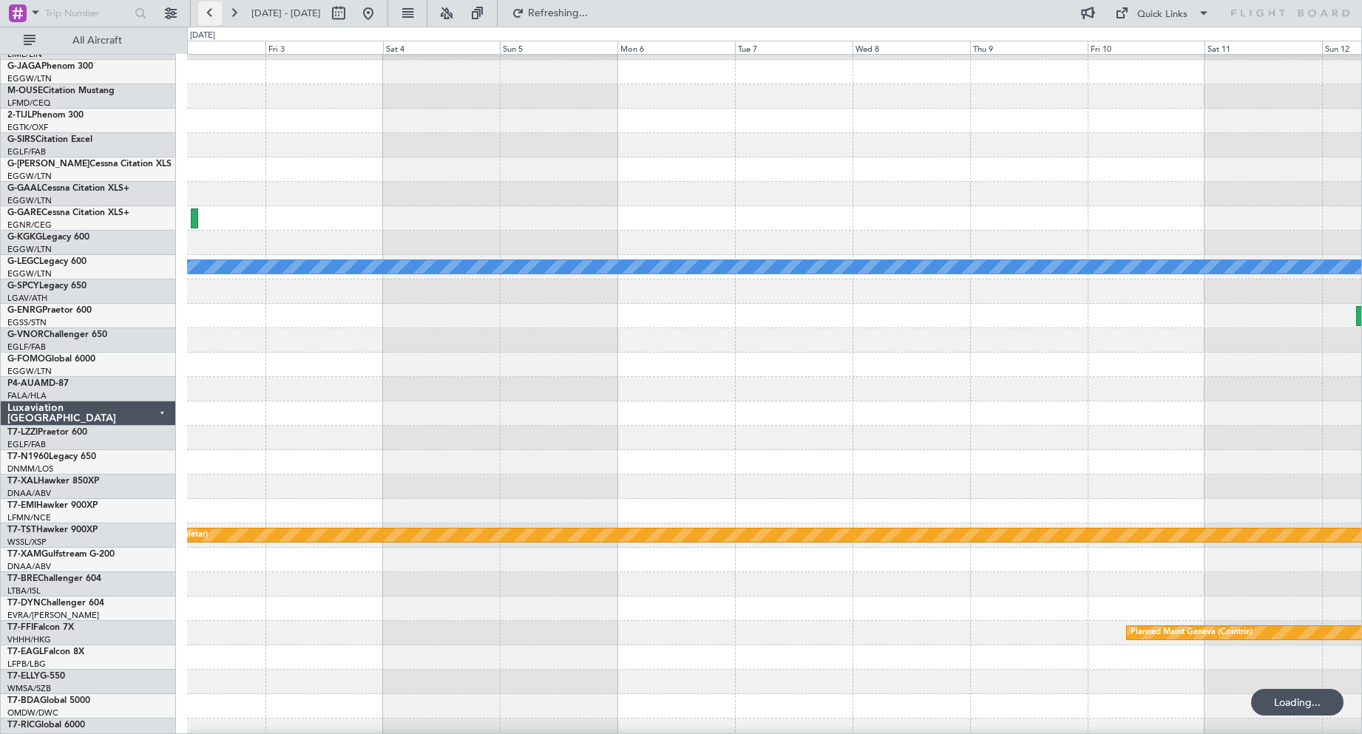
click at [212, 16] on button at bounding box center [210, 13] width 24 height 24
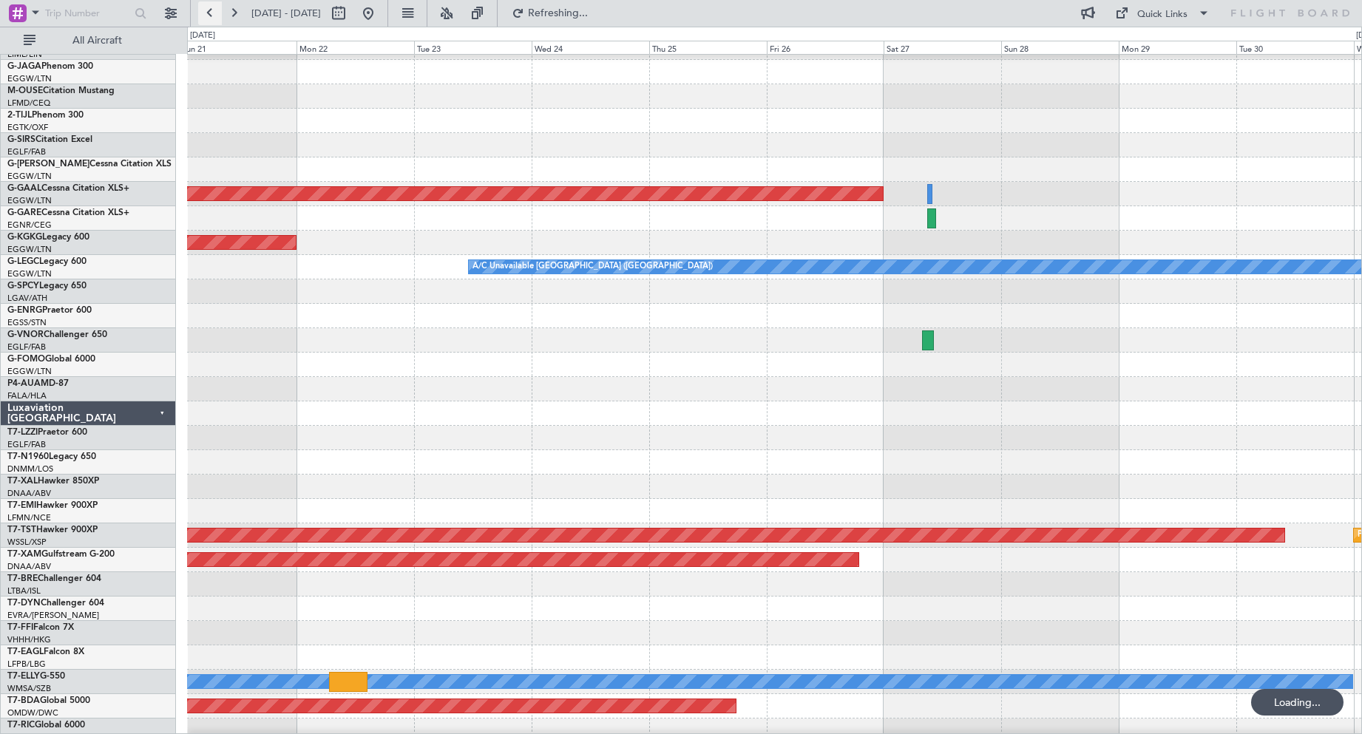
click at [212, 16] on button at bounding box center [210, 13] width 24 height 24
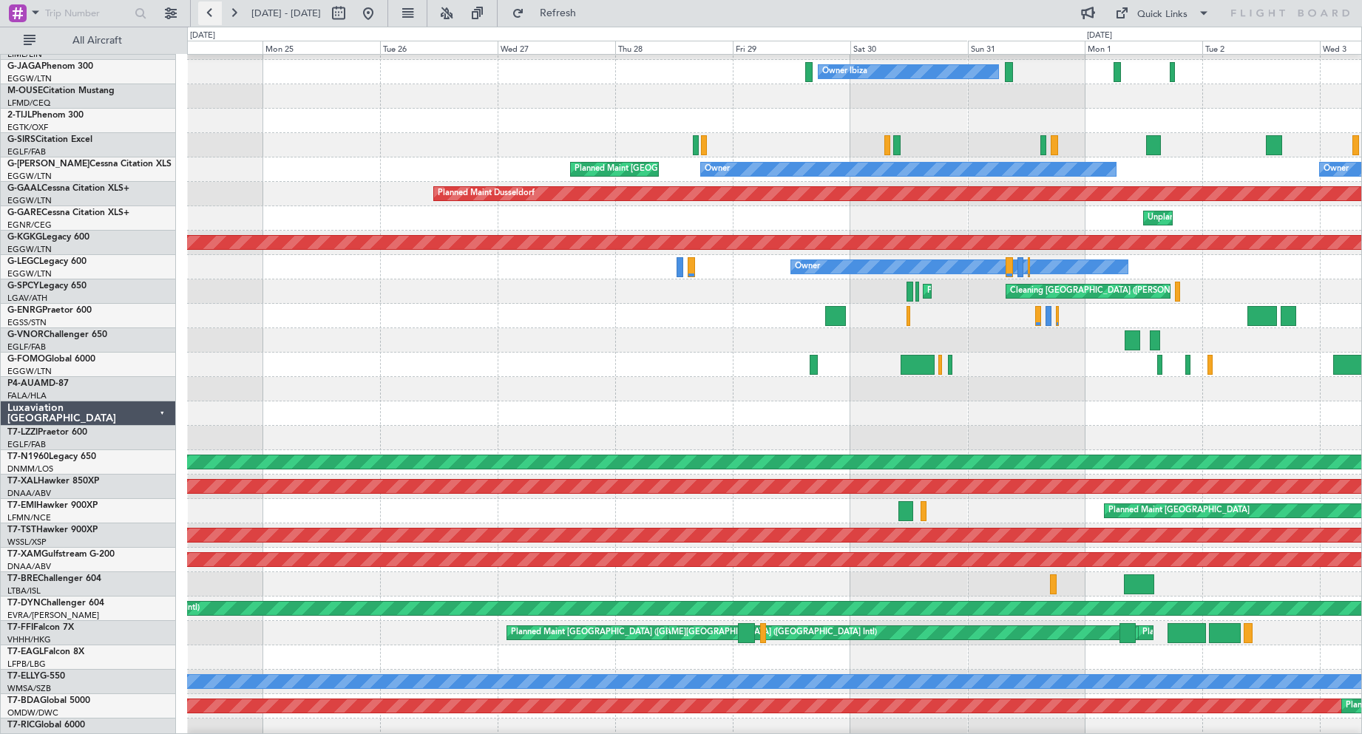
click at [212, 16] on button at bounding box center [210, 13] width 24 height 24
